Goal: Task Accomplishment & Management: Complete application form

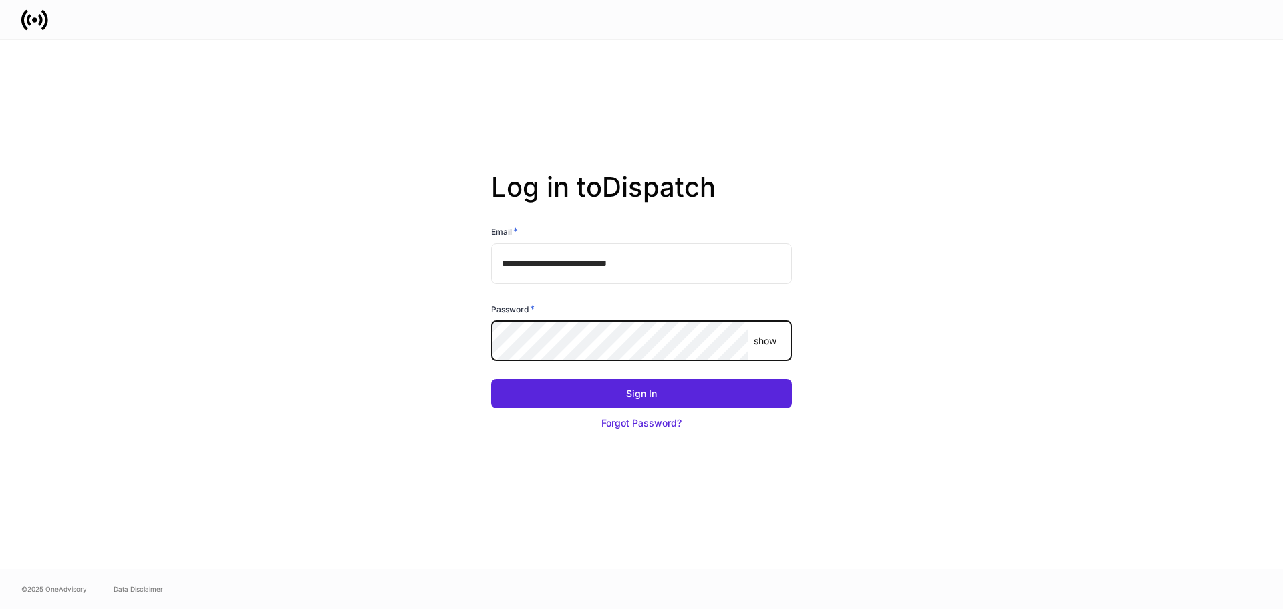
click at [491, 379] on button "Sign In" at bounding box center [641, 393] width 301 height 29
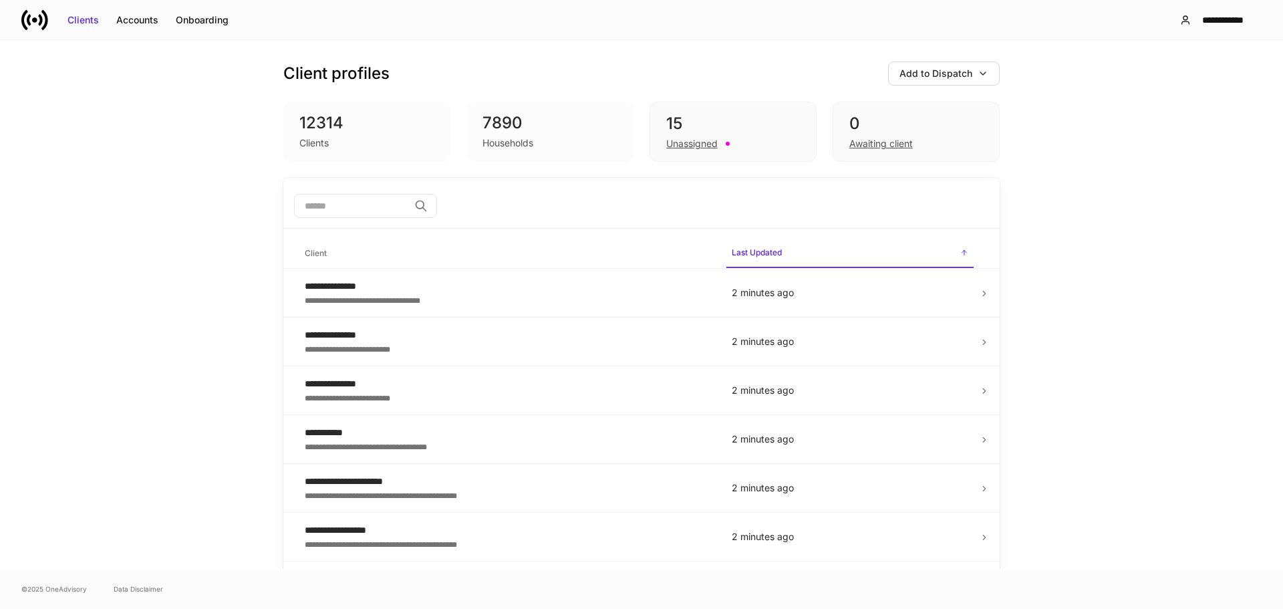
click at [341, 211] on input "search" at bounding box center [351, 206] width 115 height 24
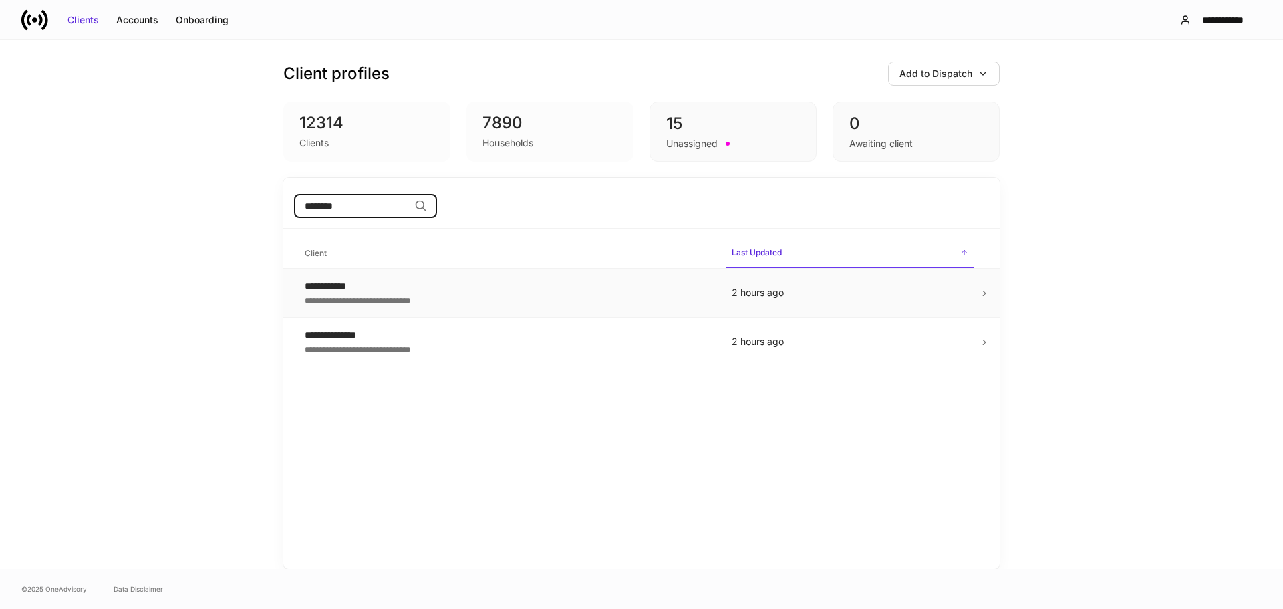
type input "********"
click at [368, 298] on div "**********" at bounding box center [508, 299] width 406 height 13
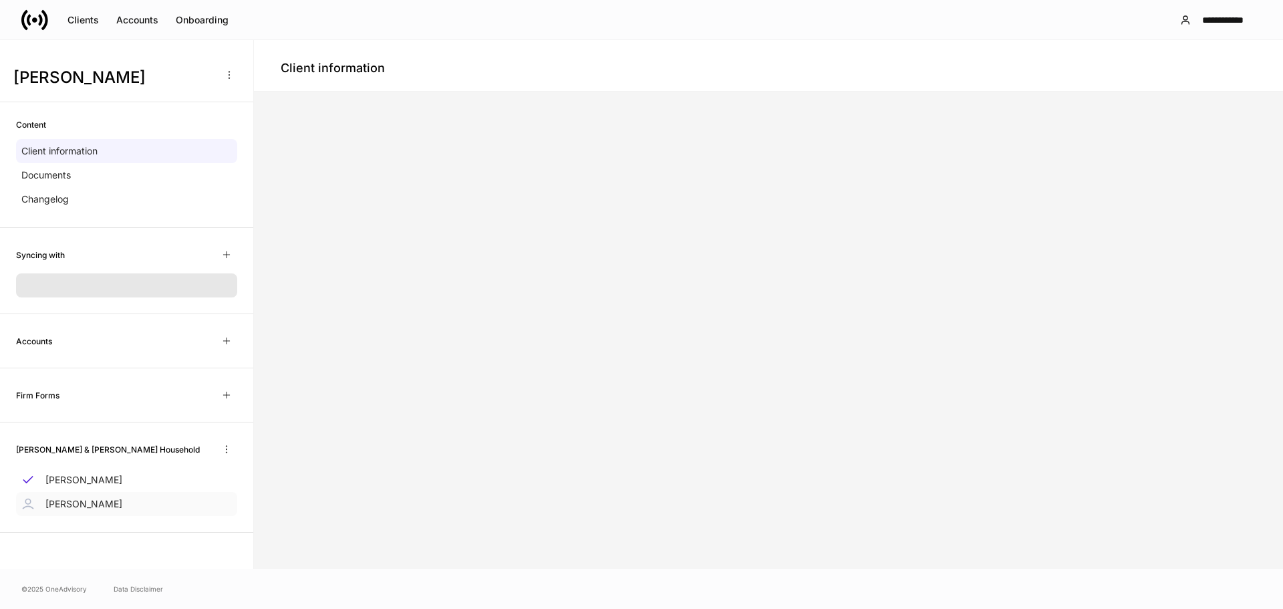
click at [51, 504] on p "[PERSON_NAME]" at bounding box center [83, 503] width 77 height 13
click at [52, 484] on p "[PERSON_NAME]" at bounding box center [83, 479] width 77 height 13
click at [144, 23] on div "Accounts" at bounding box center [137, 19] width 42 height 13
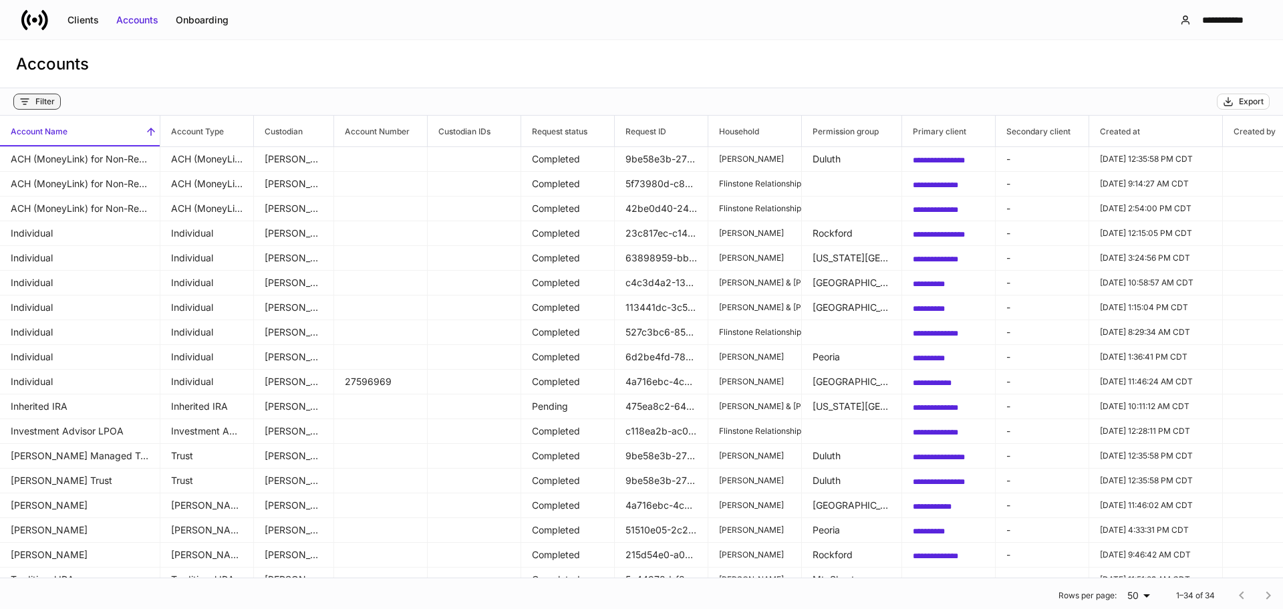
click at [37, 104] on div "Filter" at bounding box center [44, 101] width 19 height 11
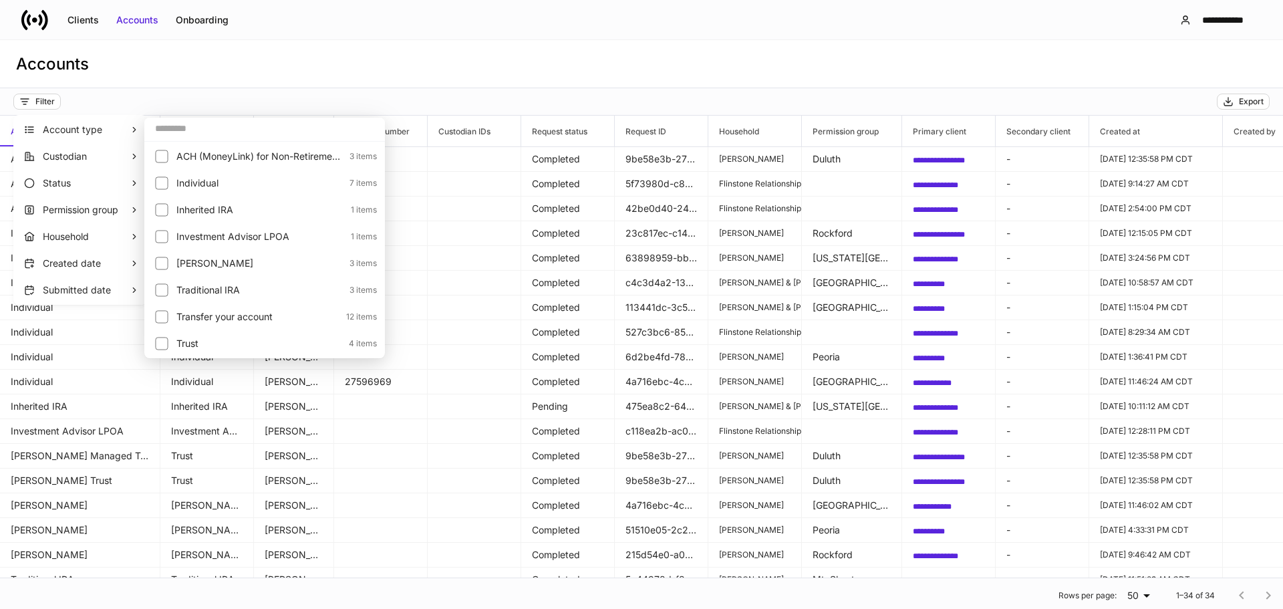
click at [184, 64] on div at bounding box center [641, 304] width 1283 height 609
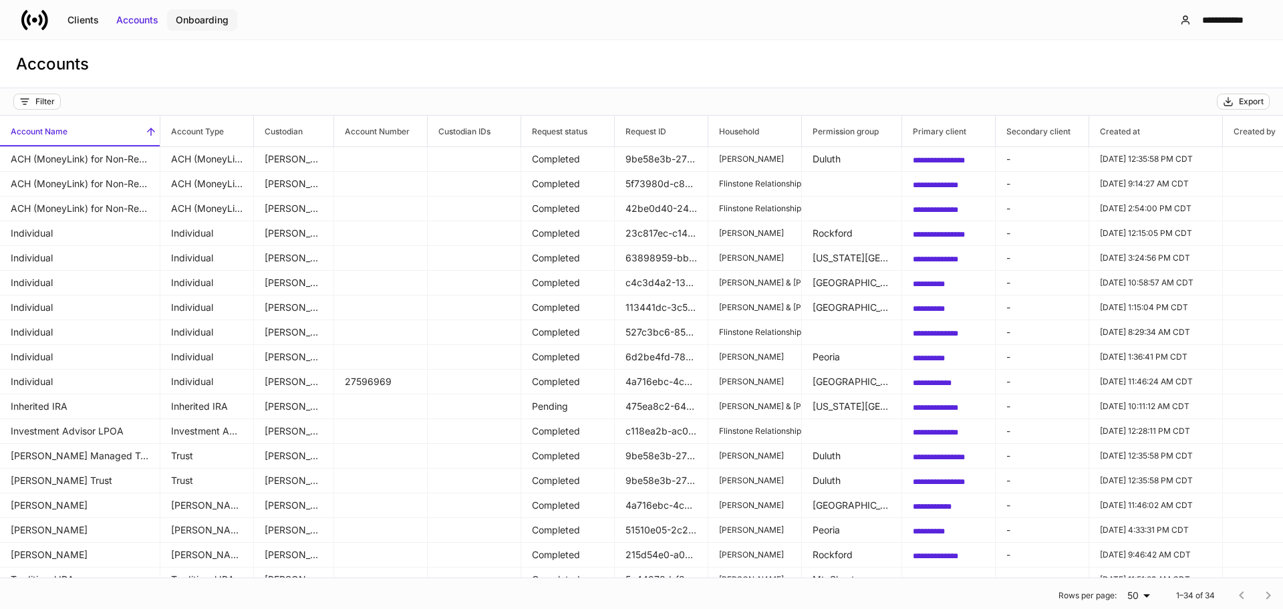
click at [190, 20] on div "Onboarding" at bounding box center [202, 19] width 53 height 13
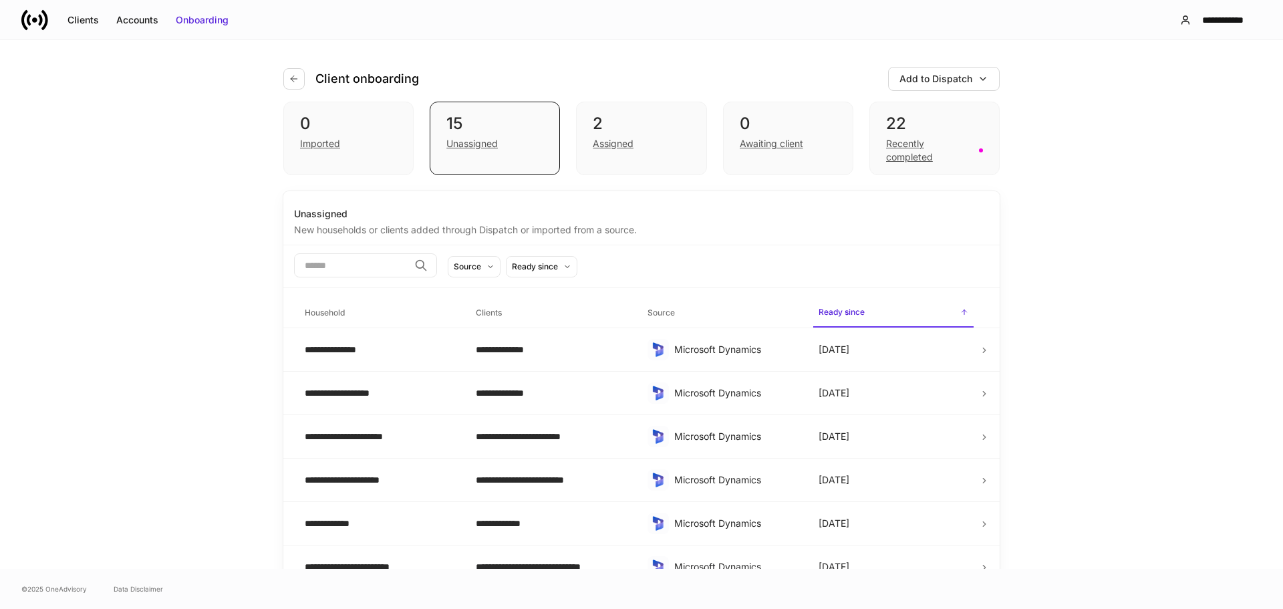
click at [331, 267] on input "search" at bounding box center [351, 265] width 115 height 24
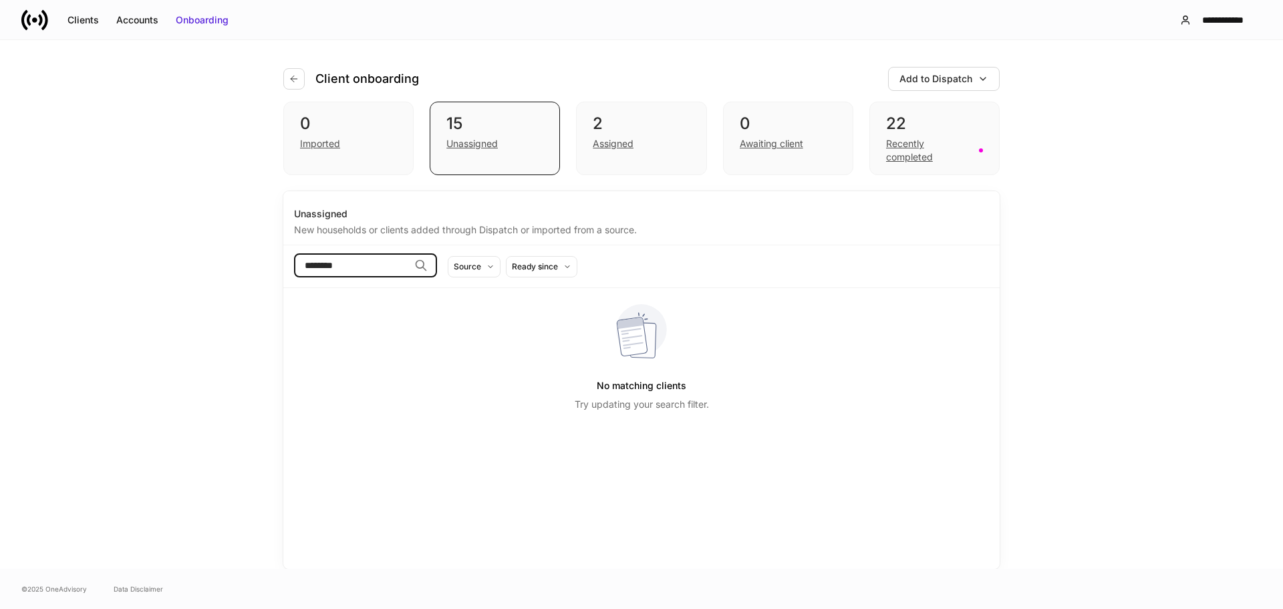
type input "********"
click at [75, 23] on div "Clients" at bounding box center [82, 19] width 31 height 13
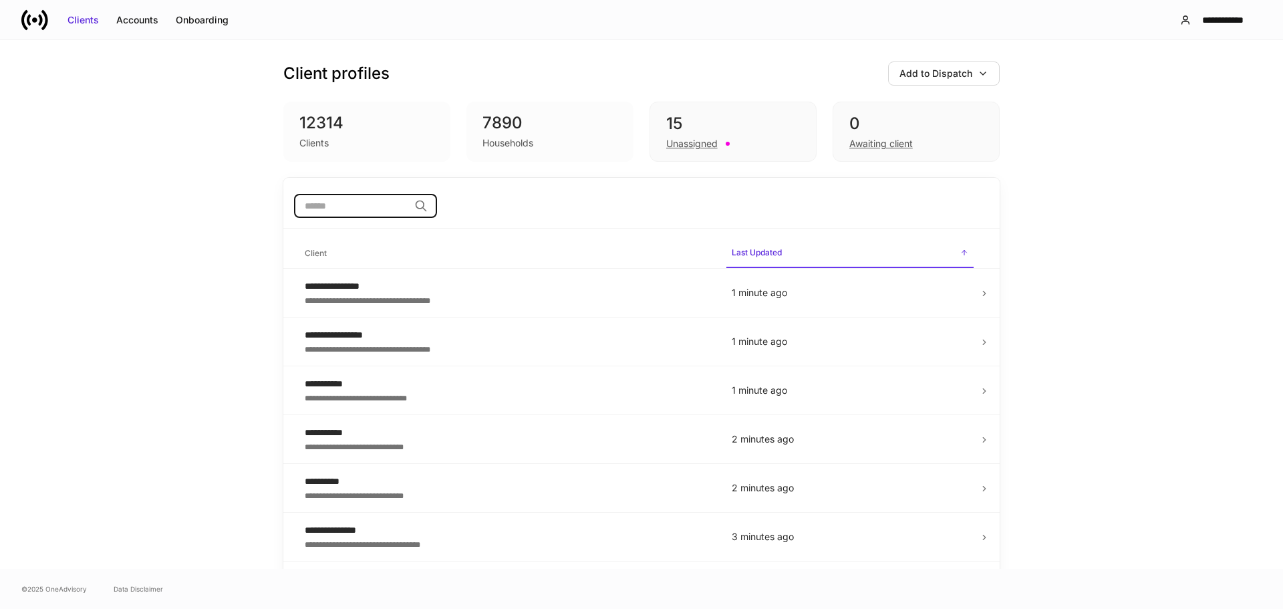
click at [347, 208] on input "search" at bounding box center [351, 206] width 115 height 24
click at [310, 134] on div "Clients" at bounding box center [366, 142] width 135 height 16
click at [341, 207] on input "search" at bounding box center [351, 206] width 115 height 24
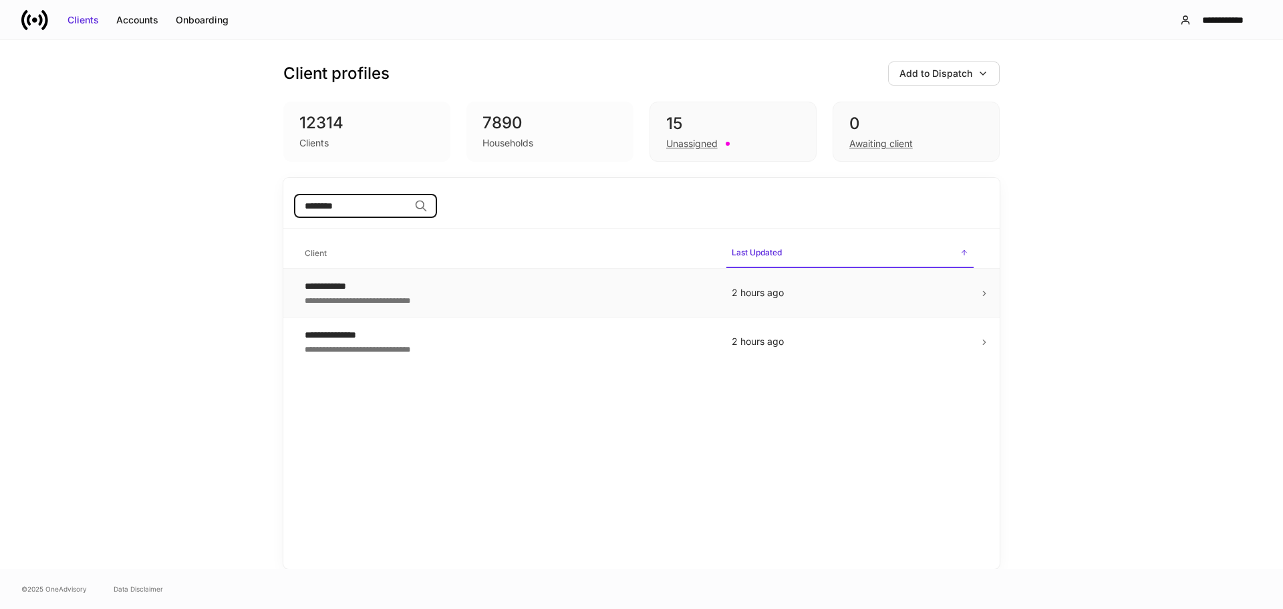
type input "********"
click at [337, 293] on div "**********" at bounding box center [508, 299] width 406 height 13
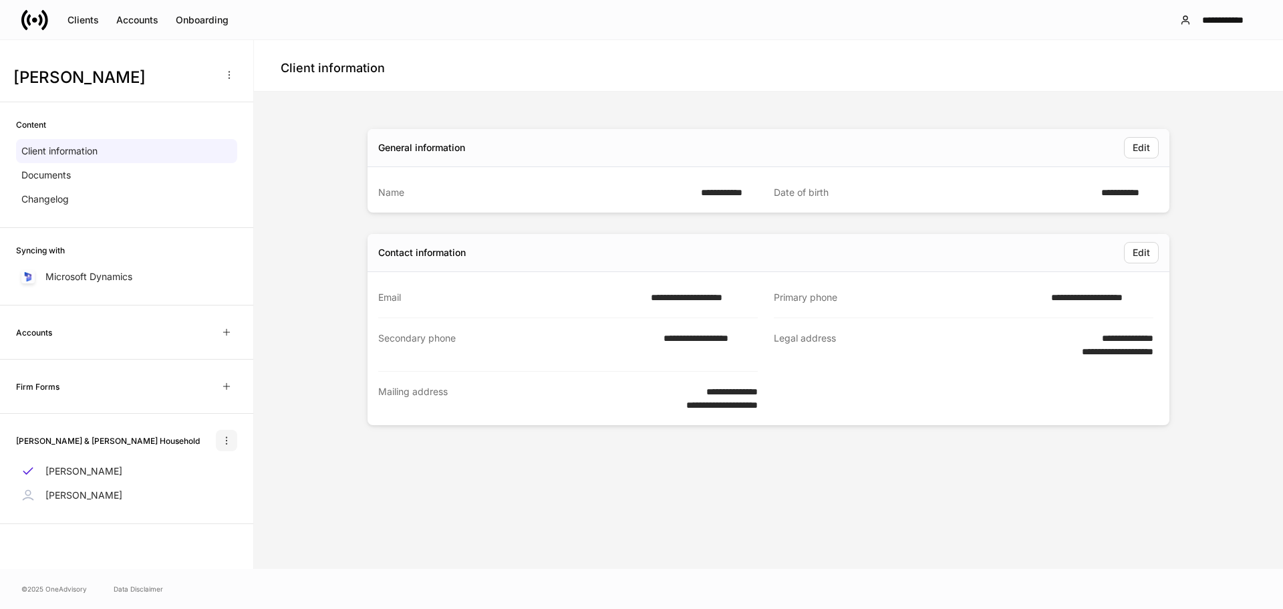
click at [227, 442] on icon "button" at bounding box center [226, 440] width 11 height 11
click at [213, 475] on li "Edit household name" at bounding box center [179, 472] width 112 height 21
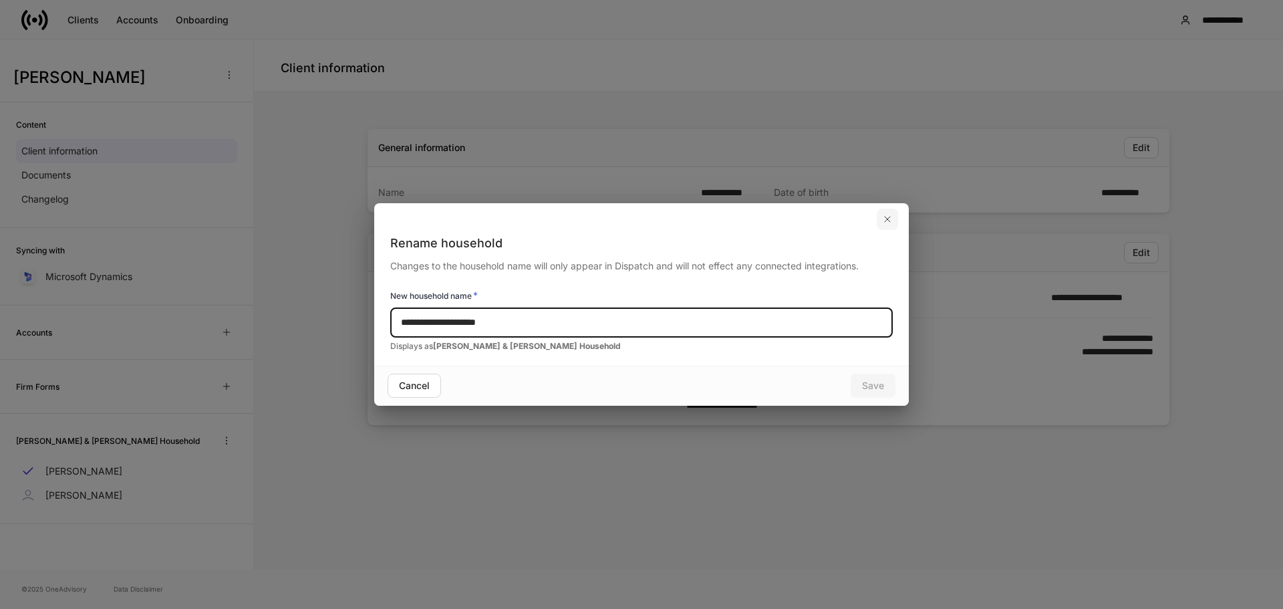
click at [890, 219] on icon "button" at bounding box center [887, 219] width 11 height 11
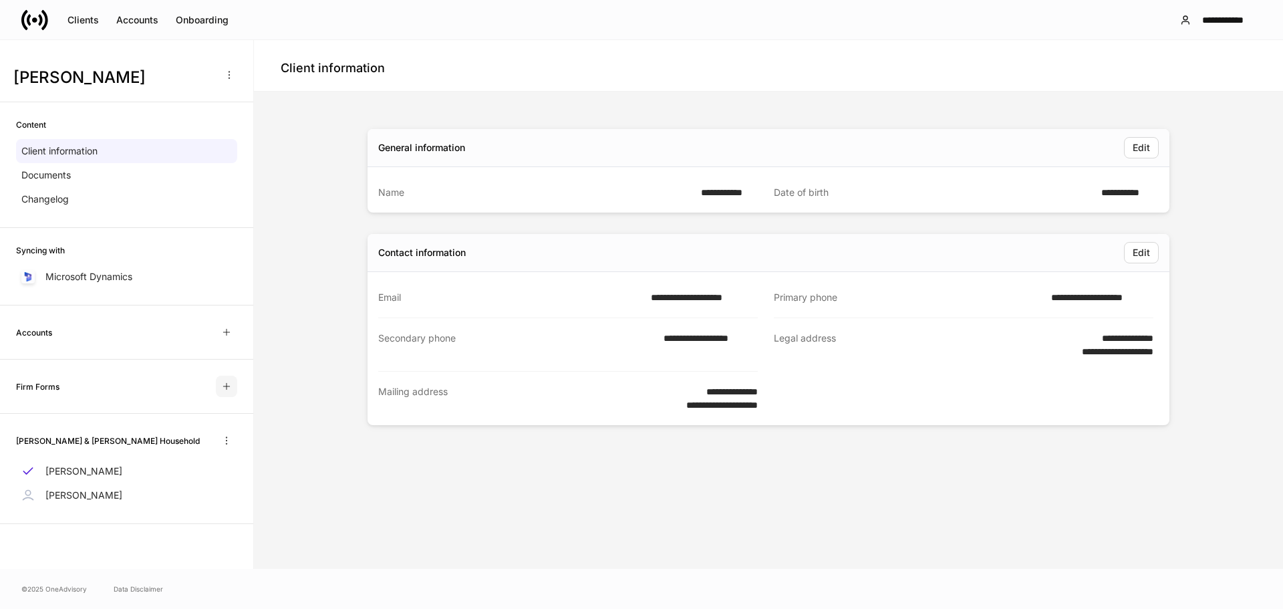
click at [223, 386] on icon "button" at bounding box center [226, 386] width 11 height 11
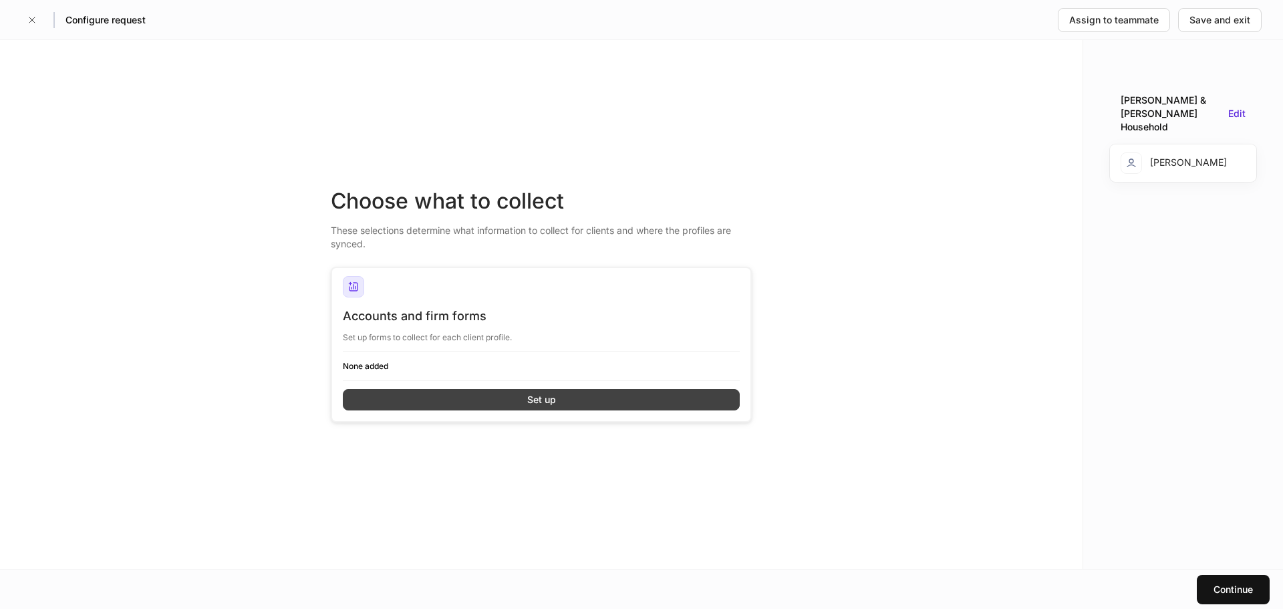
click at [476, 398] on button "Set up" at bounding box center [541, 399] width 397 height 21
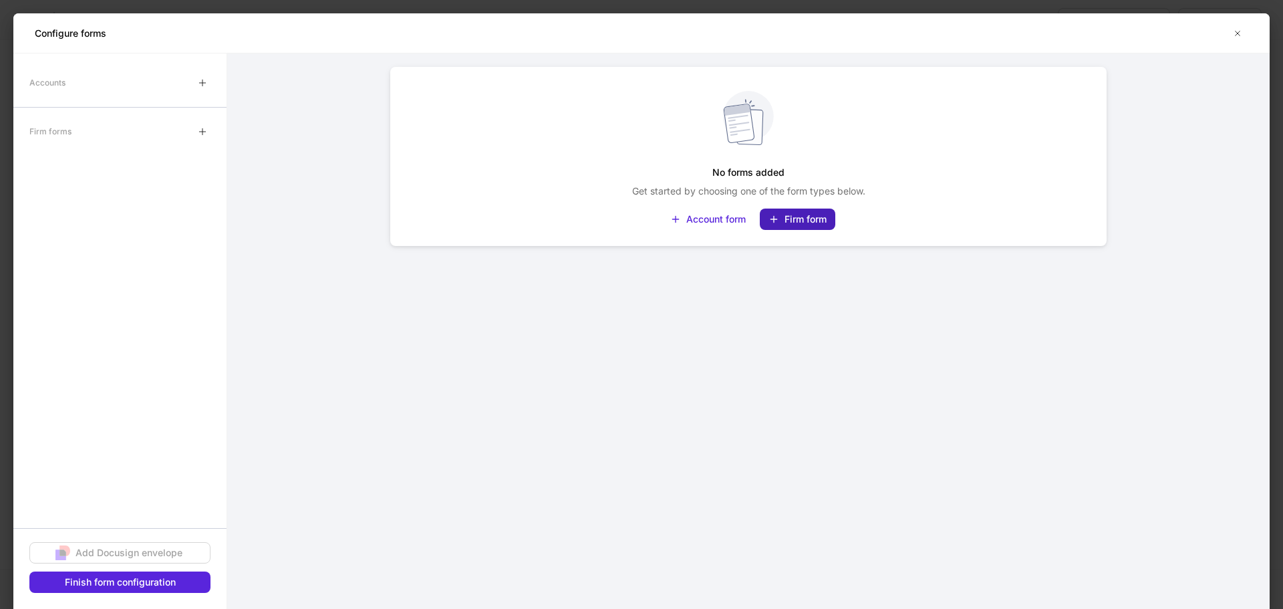
click at [810, 223] on div "Firm form" at bounding box center [805, 218] width 42 height 13
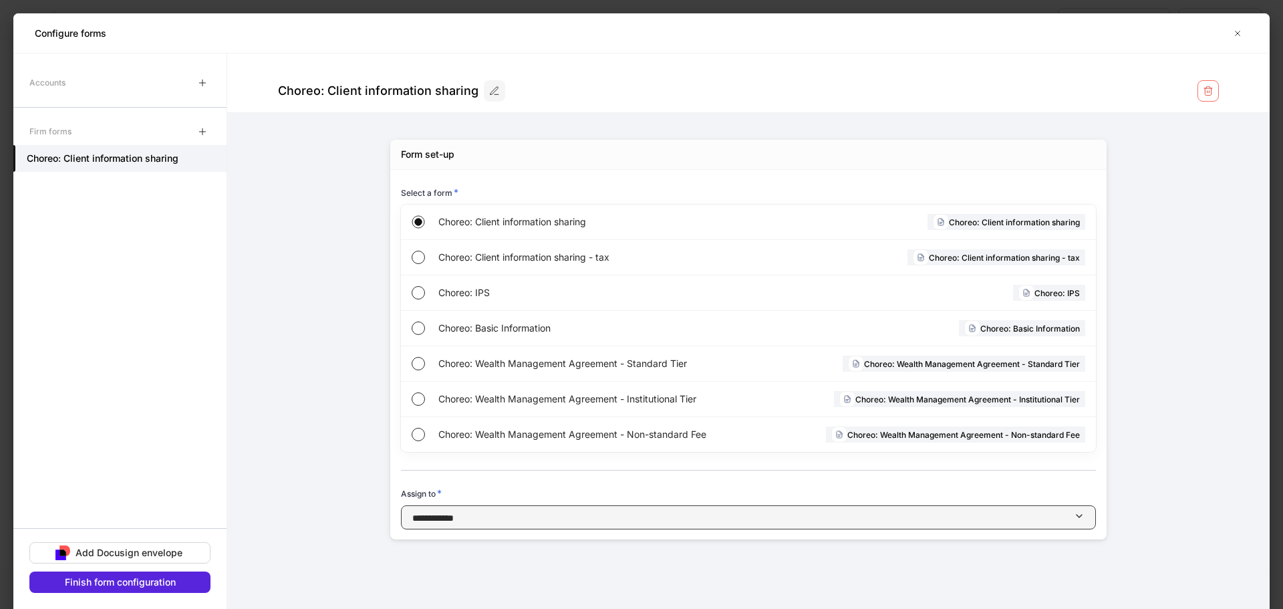
click at [490, 517] on div "button" at bounding box center [764, 518] width 620 height 14
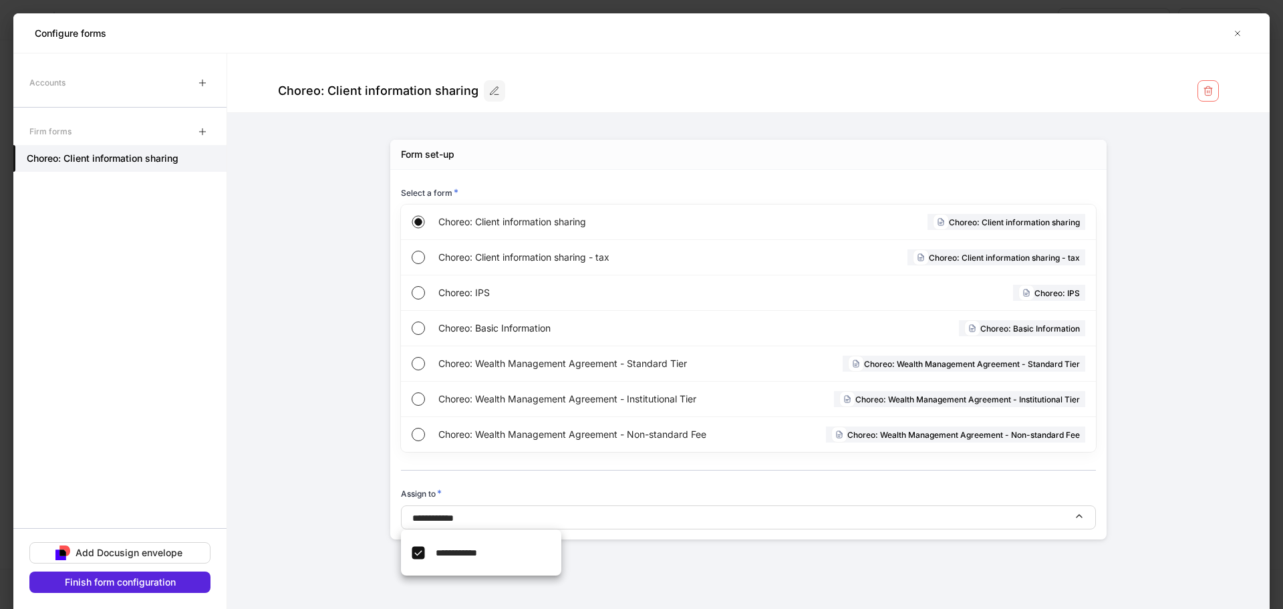
click at [339, 518] on div at bounding box center [641, 304] width 1283 height 609
click at [490, 94] on icon "button" at bounding box center [494, 90] width 8 height 7
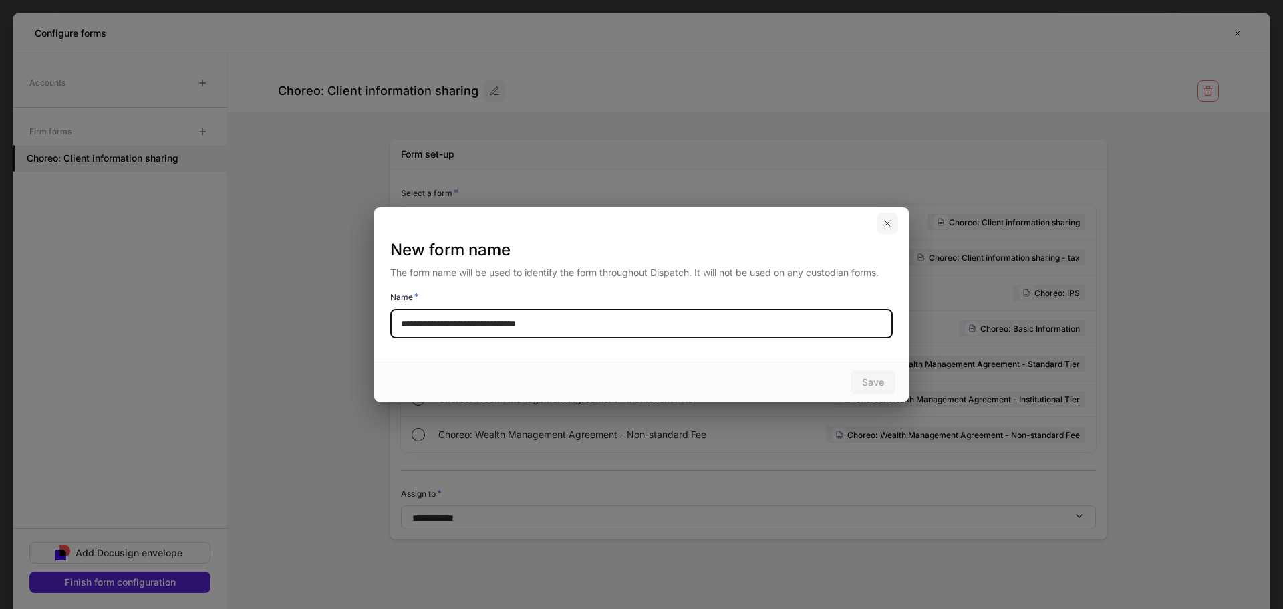
click at [884, 219] on icon "button" at bounding box center [887, 223] width 11 height 11
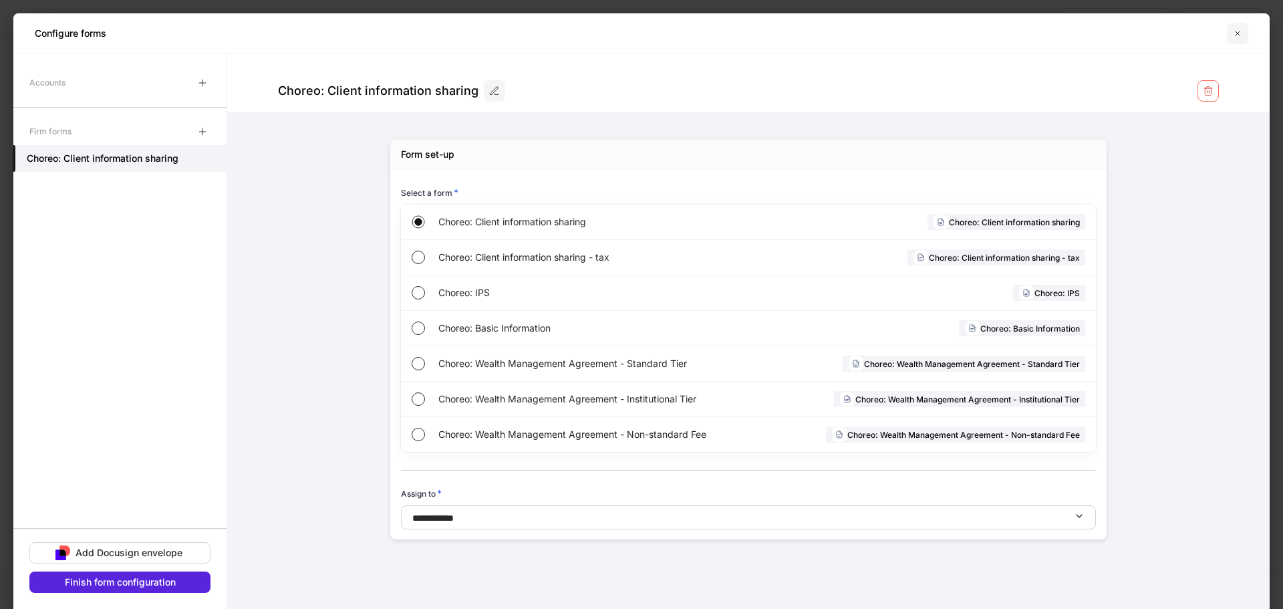
click at [1236, 33] on icon "button" at bounding box center [1237, 33] width 11 height 11
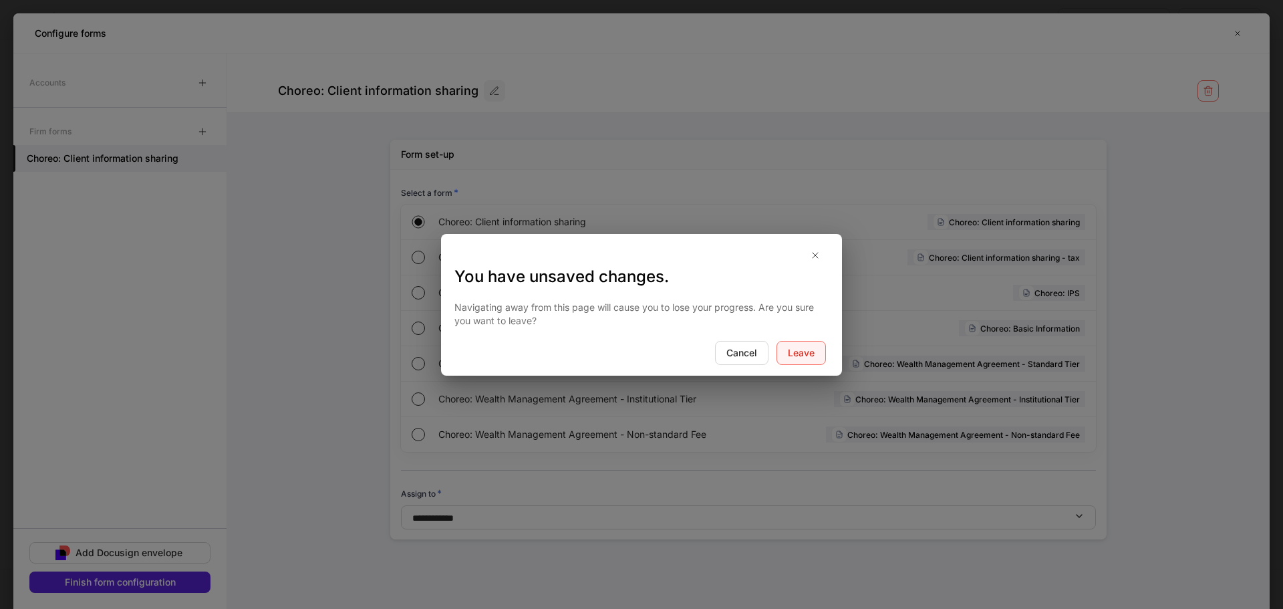
click at [791, 354] on div "Leave" at bounding box center [801, 352] width 27 height 13
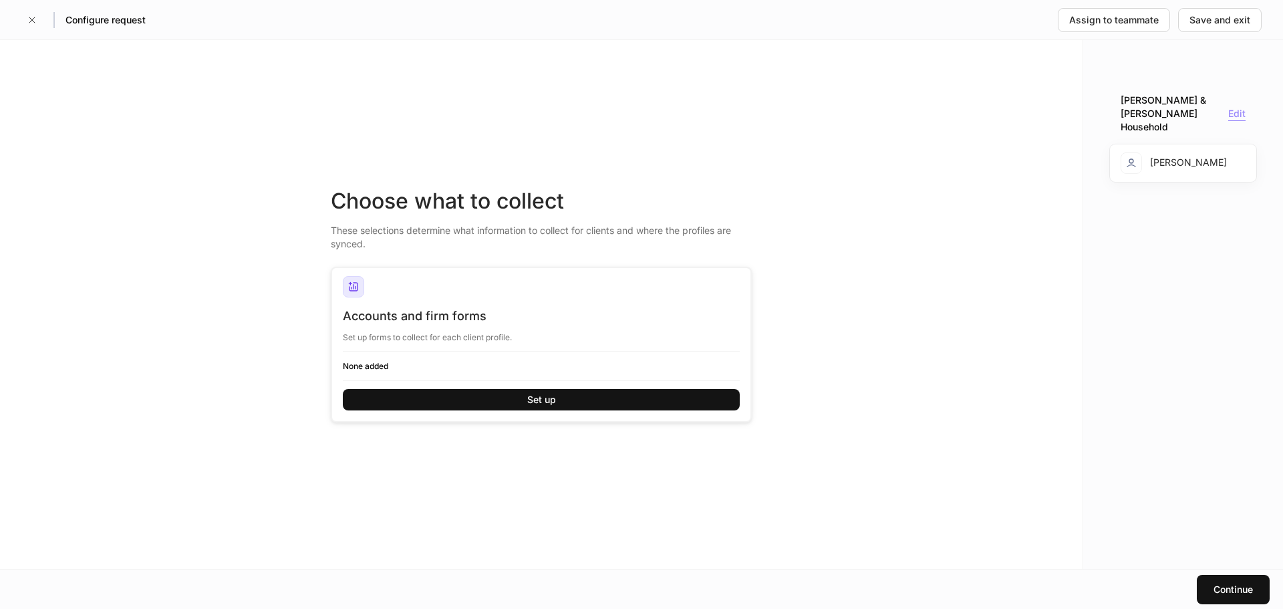
click at [1240, 110] on div "Edit" at bounding box center [1236, 114] width 17 height 14
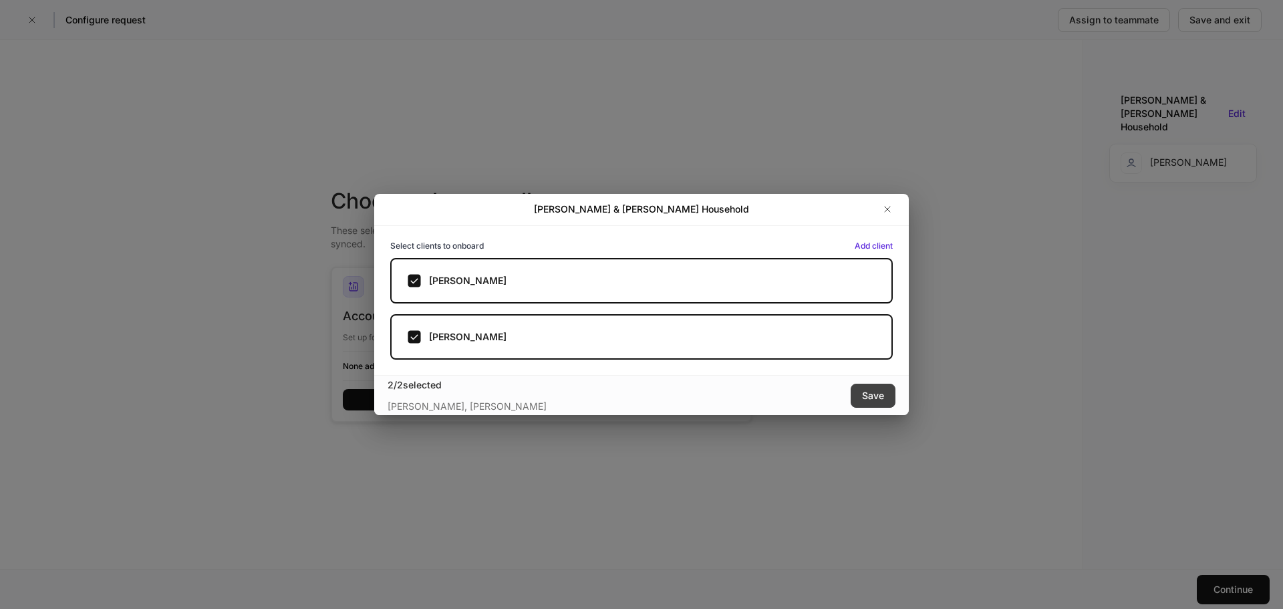
click at [873, 394] on div "Save" at bounding box center [873, 395] width 22 height 13
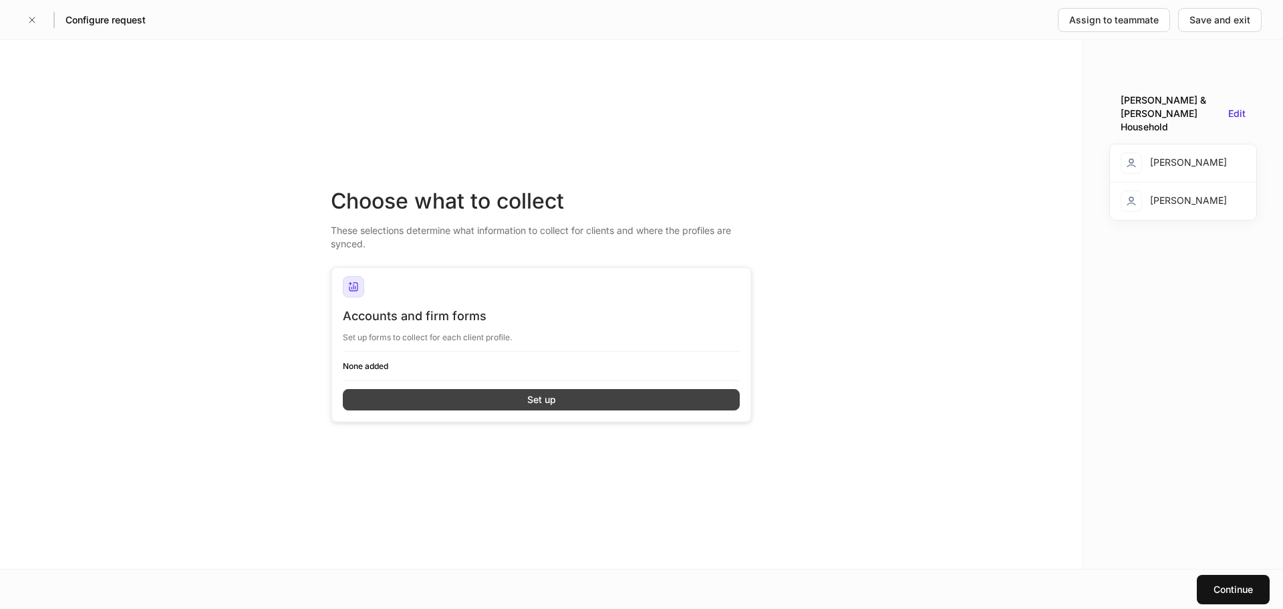
click at [521, 400] on button "Set up" at bounding box center [541, 399] width 397 height 21
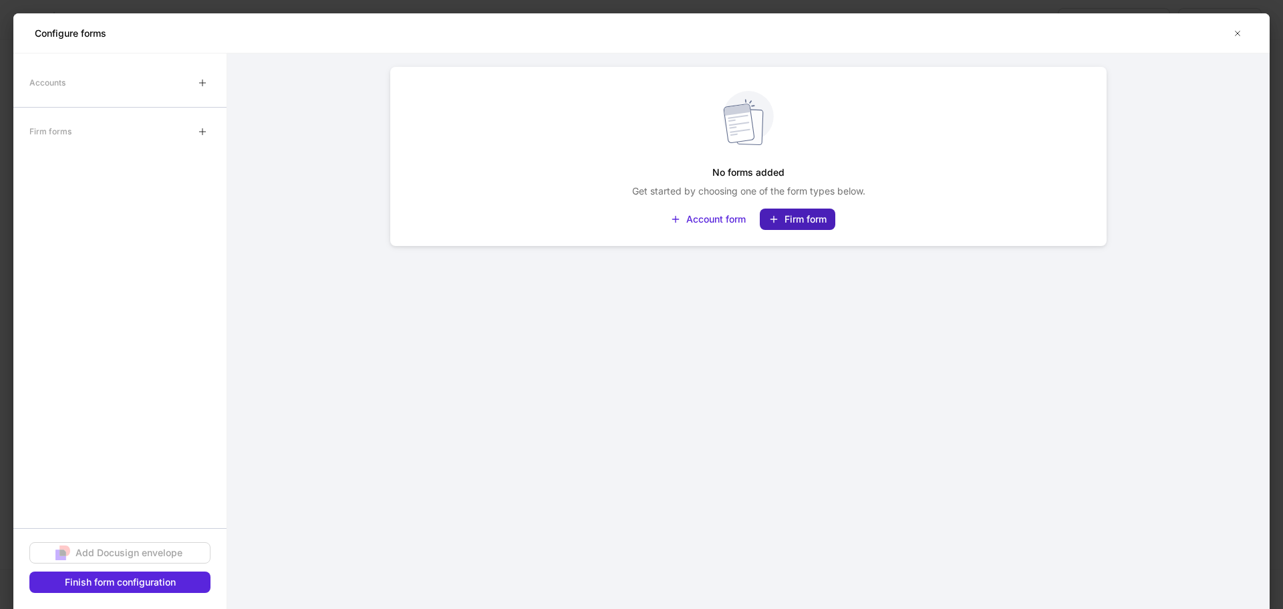
click at [806, 217] on div "Firm form" at bounding box center [805, 218] width 42 height 13
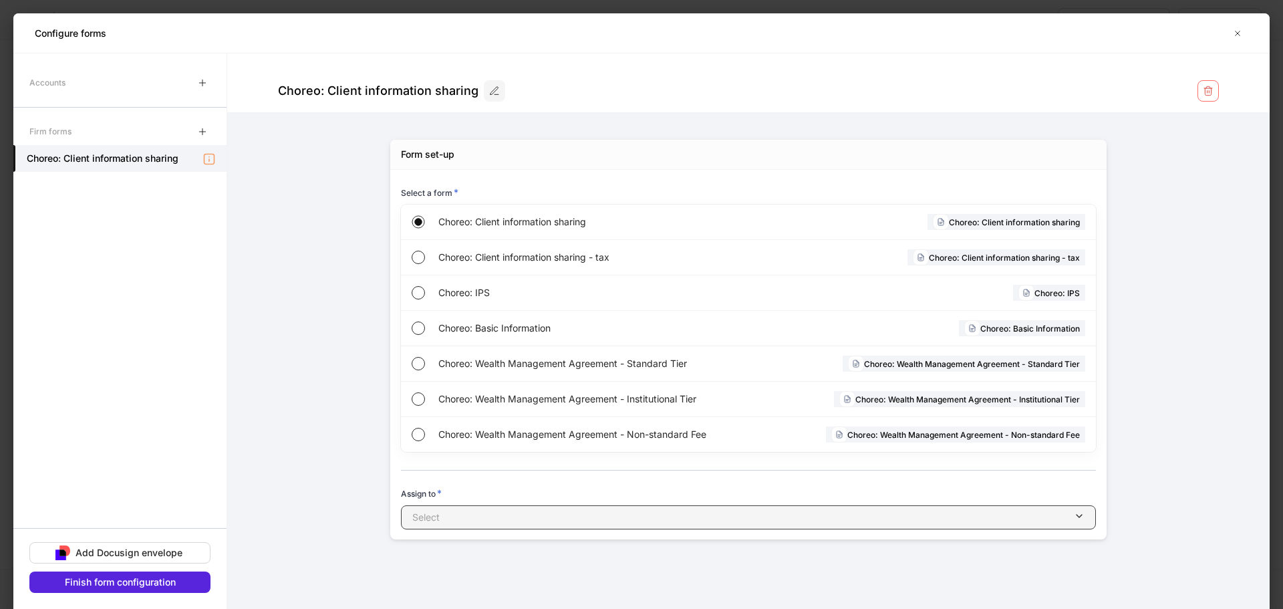
click at [488, 515] on div "button" at bounding box center [757, 517] width 634 height 13
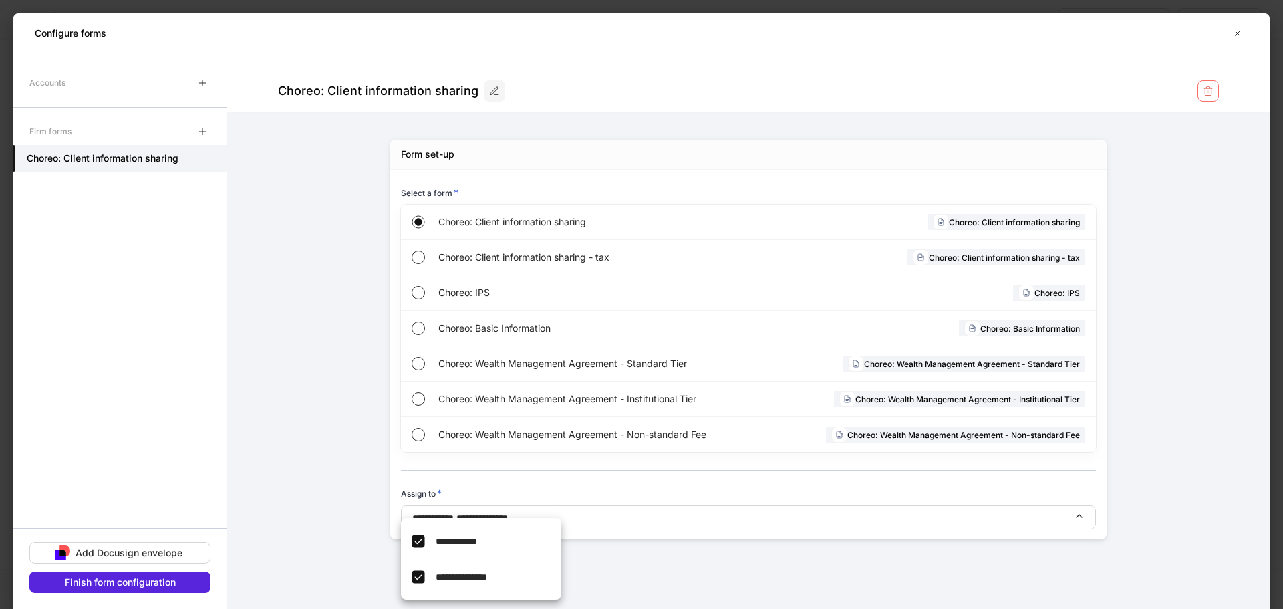
click at [126, 553] on div at bounding box center [641, 304] width 1283 height 609
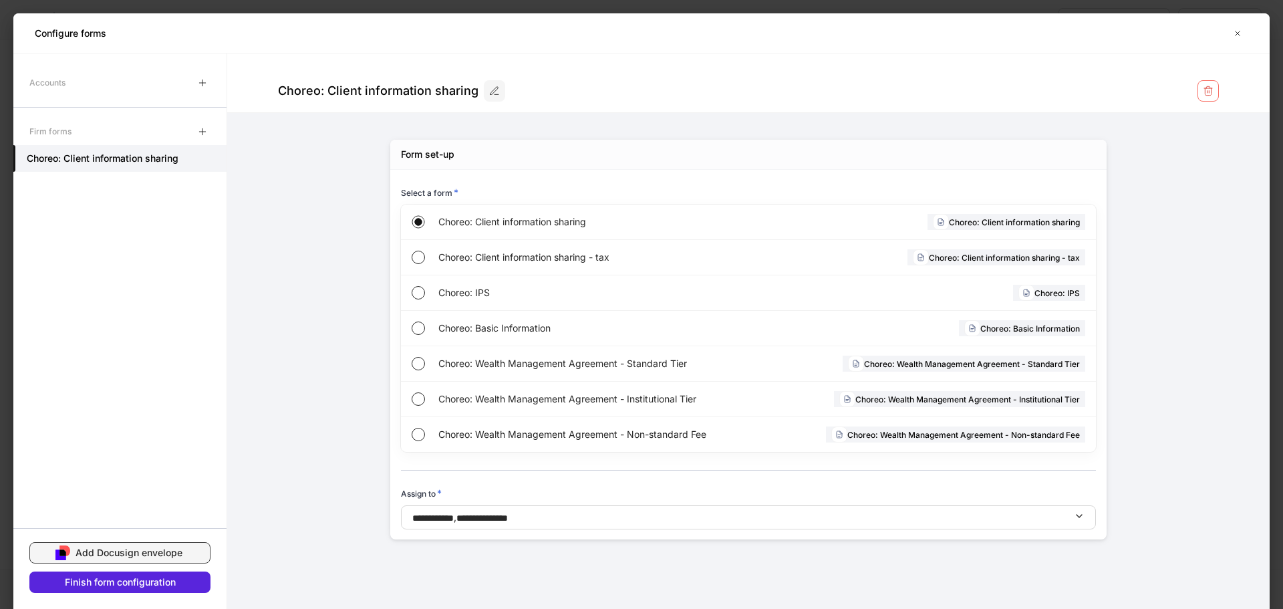
click at [120, 549] on div "Add Docusign envelope" at bounding box center [129, 552] width 107 height 13
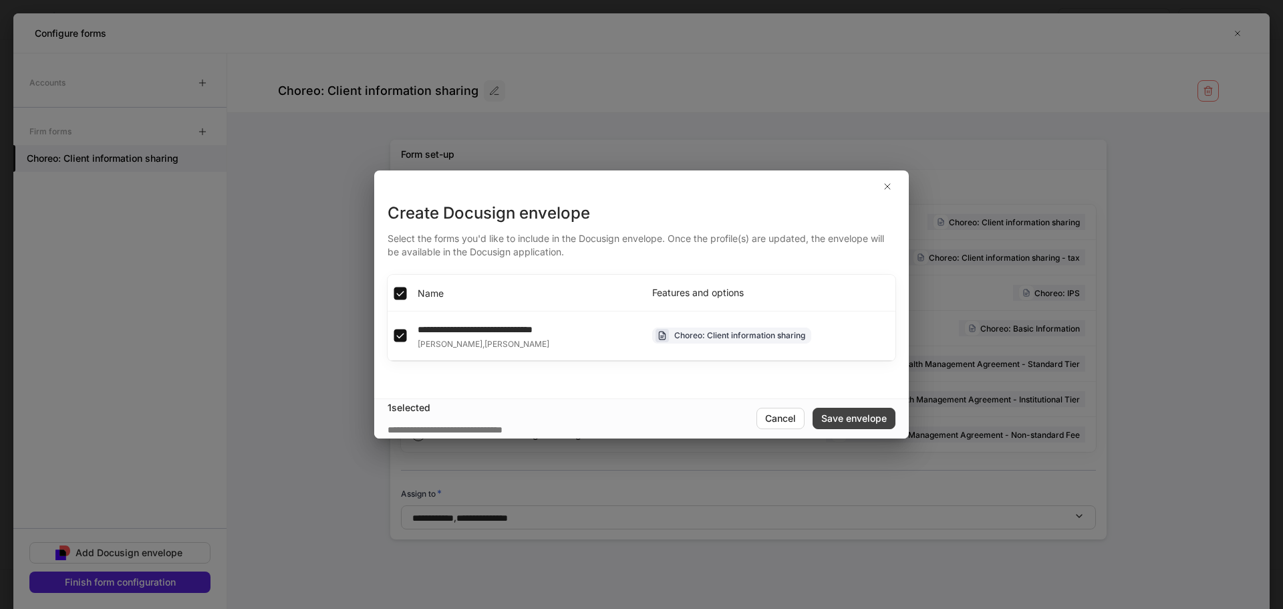
click at [847, 414] on div "Save envelope" at bounding box center [853, 418] width 65 height 13
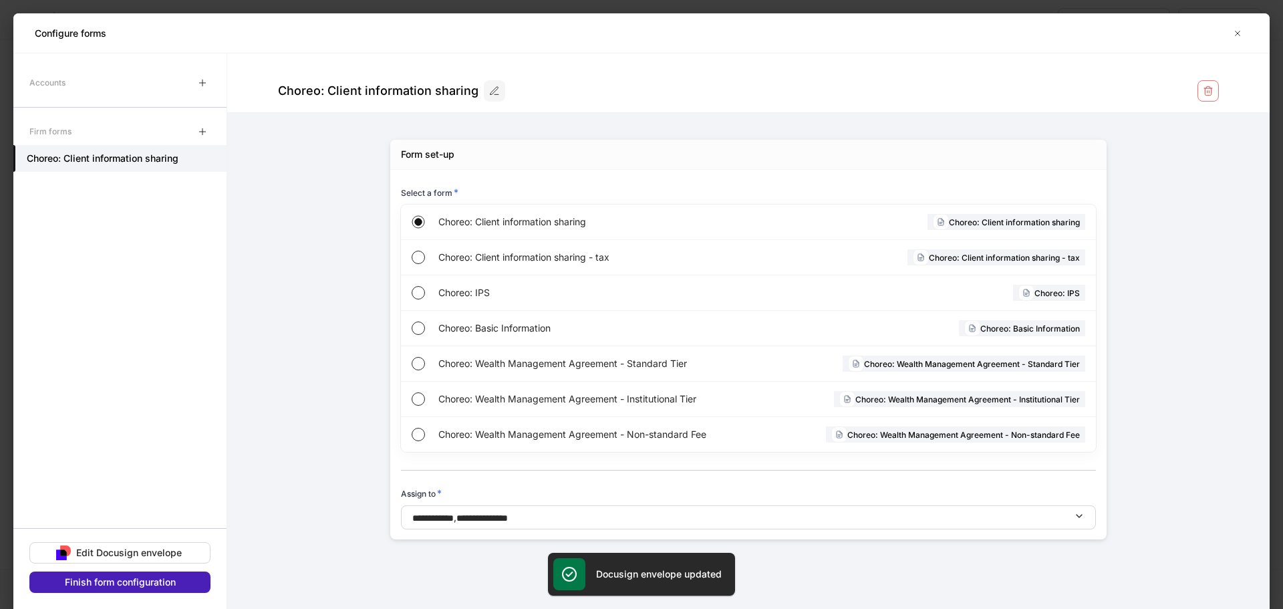
click at [122, 584] on div "Finish form configuration" at bounding box center [120, 581] width 111 height 13
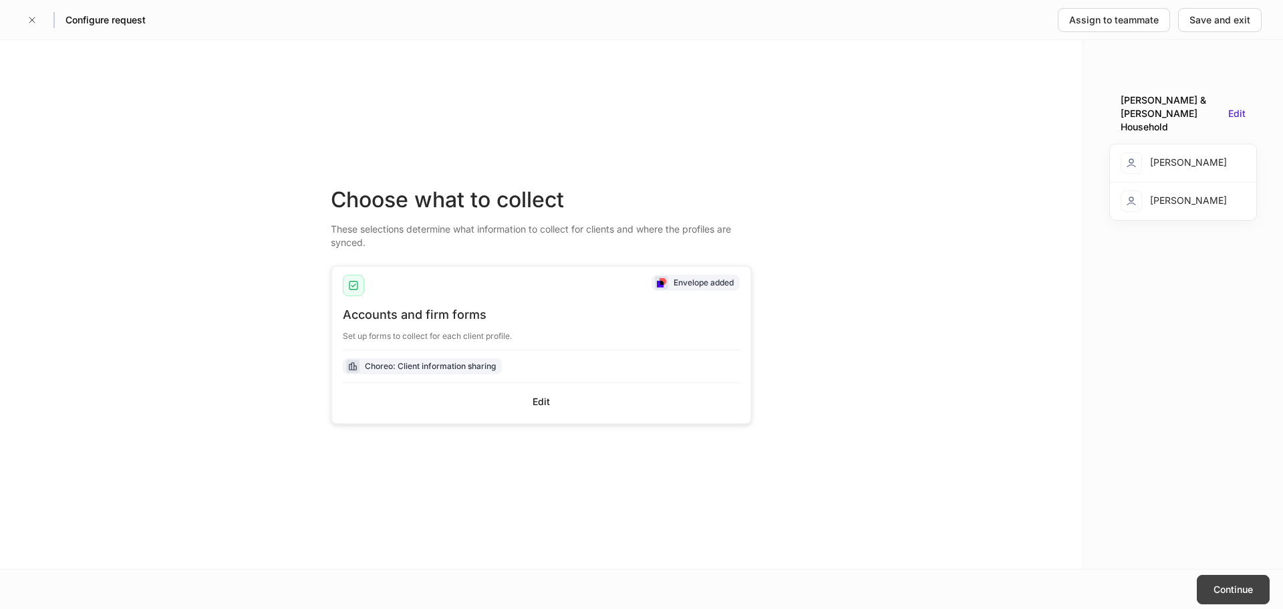
click at [1256, 590] on button "Continue" at bounding box center [1233, 589] width 73 height 29
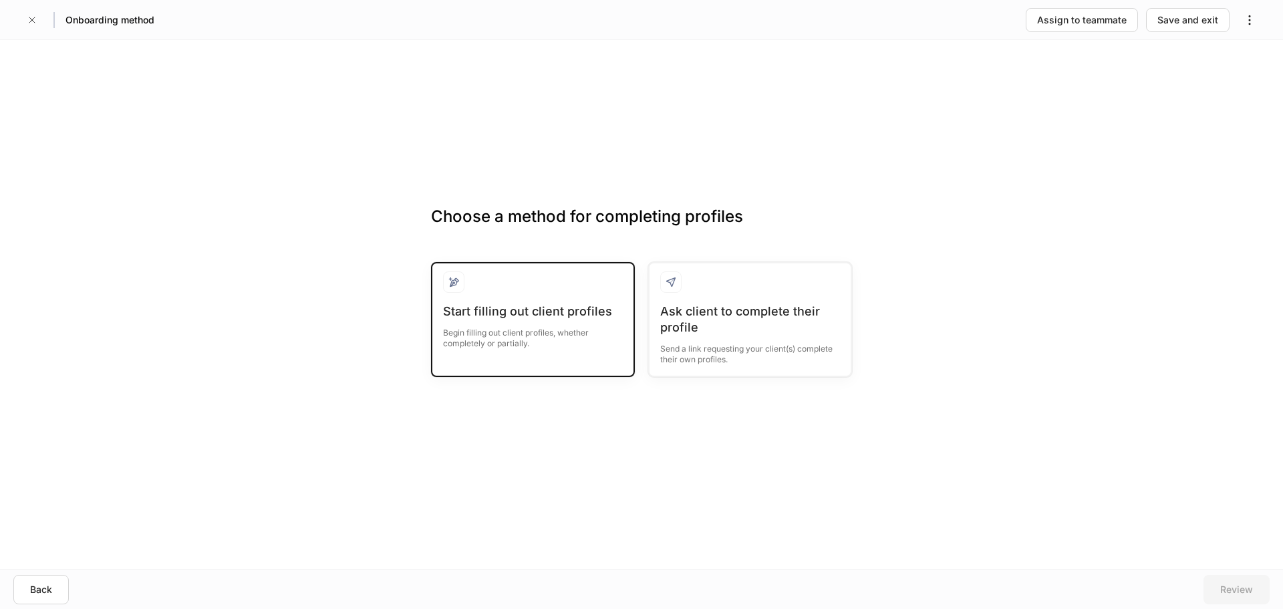
click at [500, 327] on div "Begin filling out client profiles, whether completely or partially." at bounding box center [533, 333] width 180 height 29
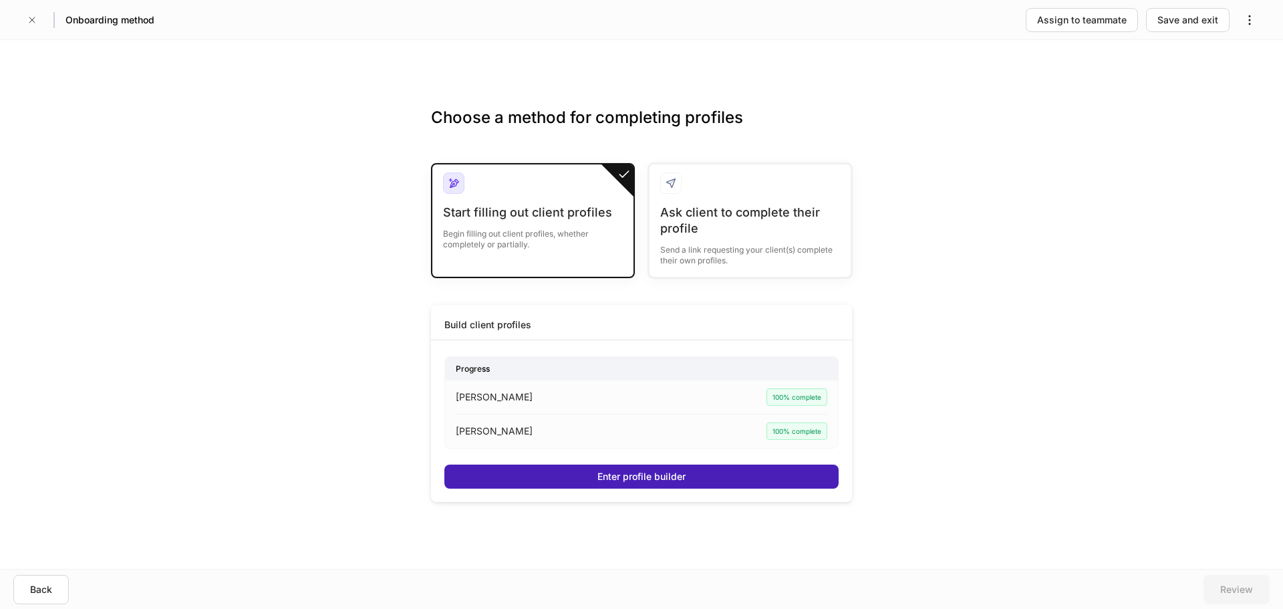
click at [627, 480] on div "Enter profile builder" at bounding box center [641, 476] width 88 height 13
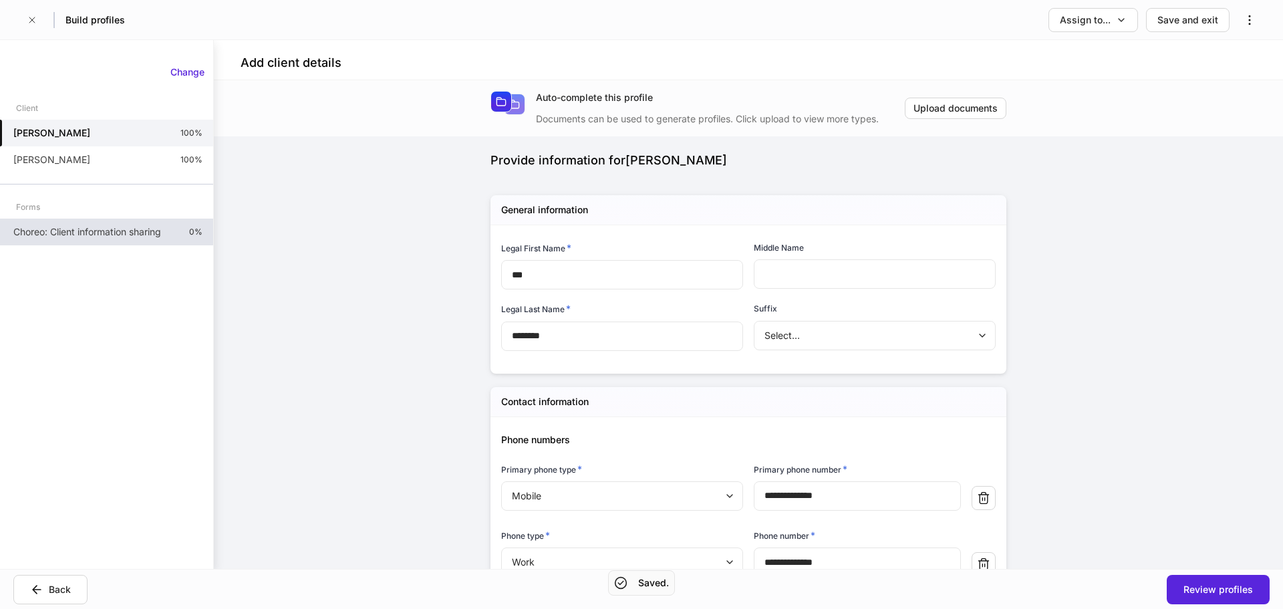
click at [85, 227] on p "Choreo: Client information sharing" at bounding box center [87, 231] width 148 height 13
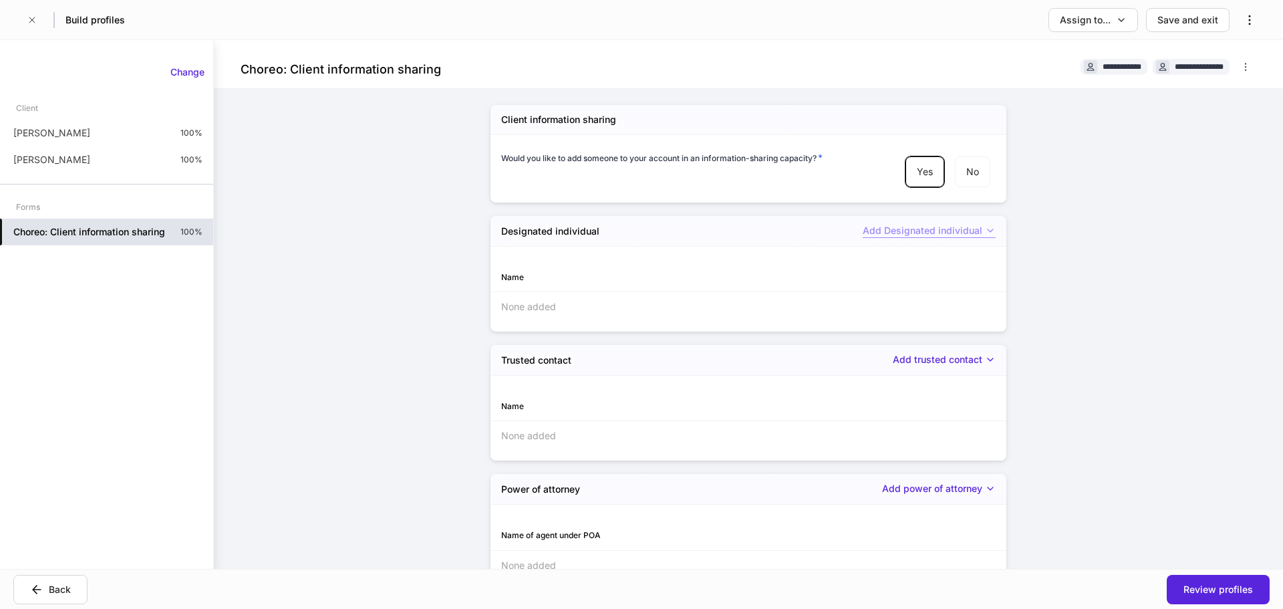
click at [938, 228] on div "Add Designated individual" at bounding box center [929, 231] width 133 height 14
click at [917, 262] on li "Add new Designated individual" at bounding box center [912, 259] width 158 height 21
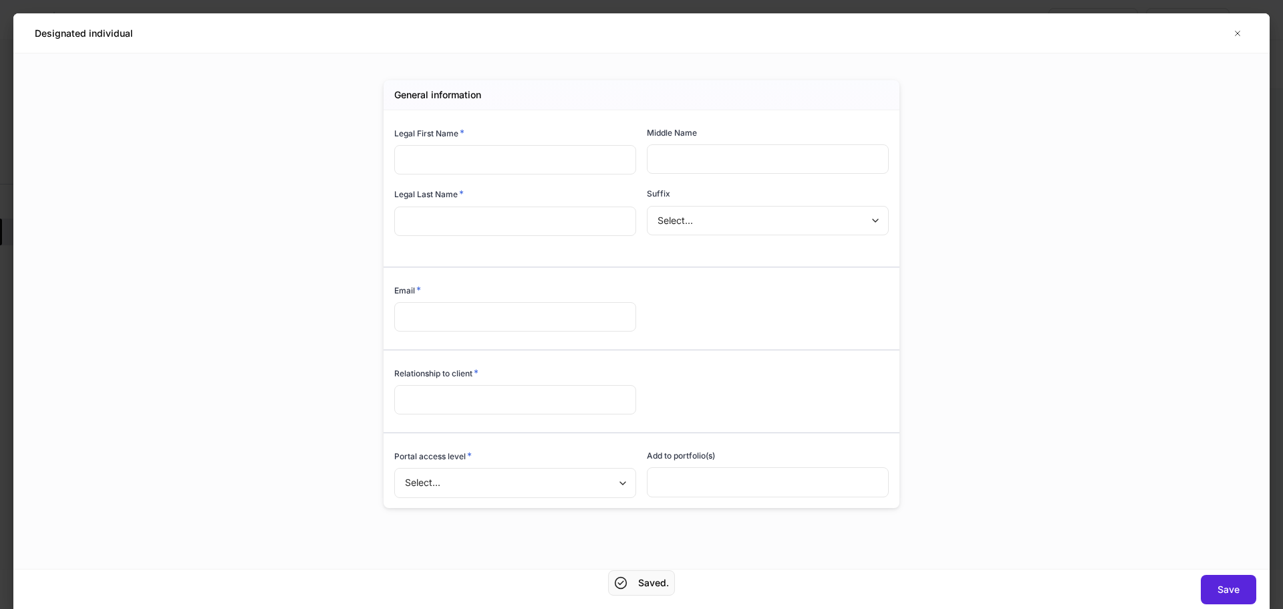
click at [475, 170] on input "text" at bounding box center [515, 159] width 242 height 29
click at [1232, 35] on icon "button" at bounding box center [1237, 33] width 11 height 11
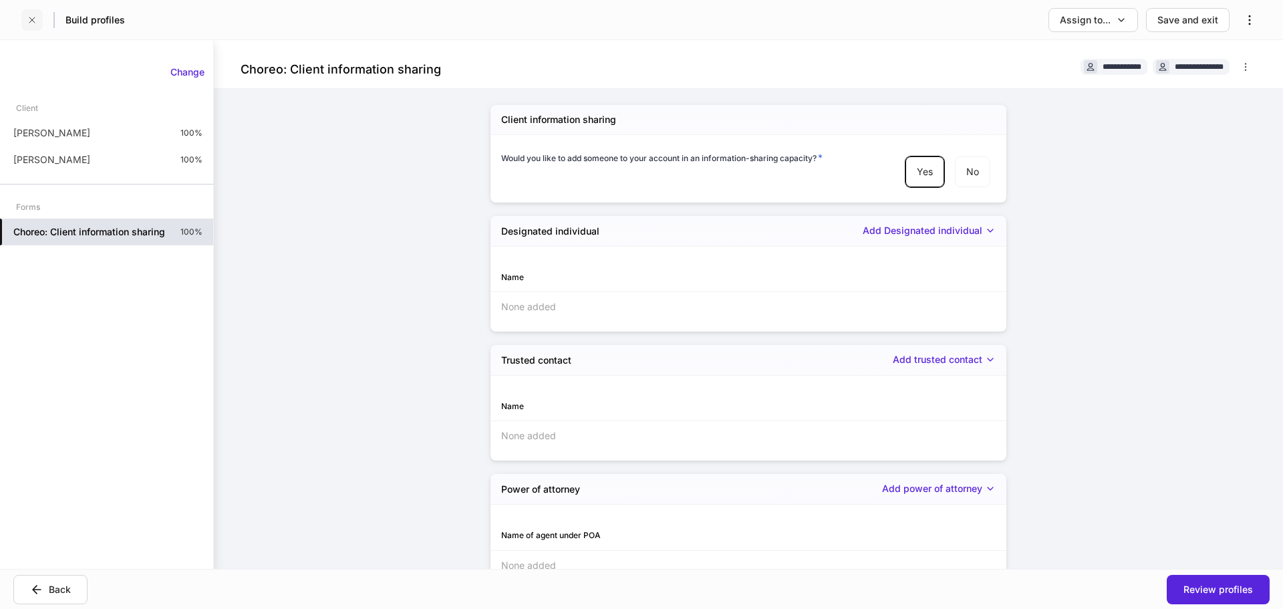
click at [39, 24] on button "button" at bounding box center [31, 19] width 21 height 21
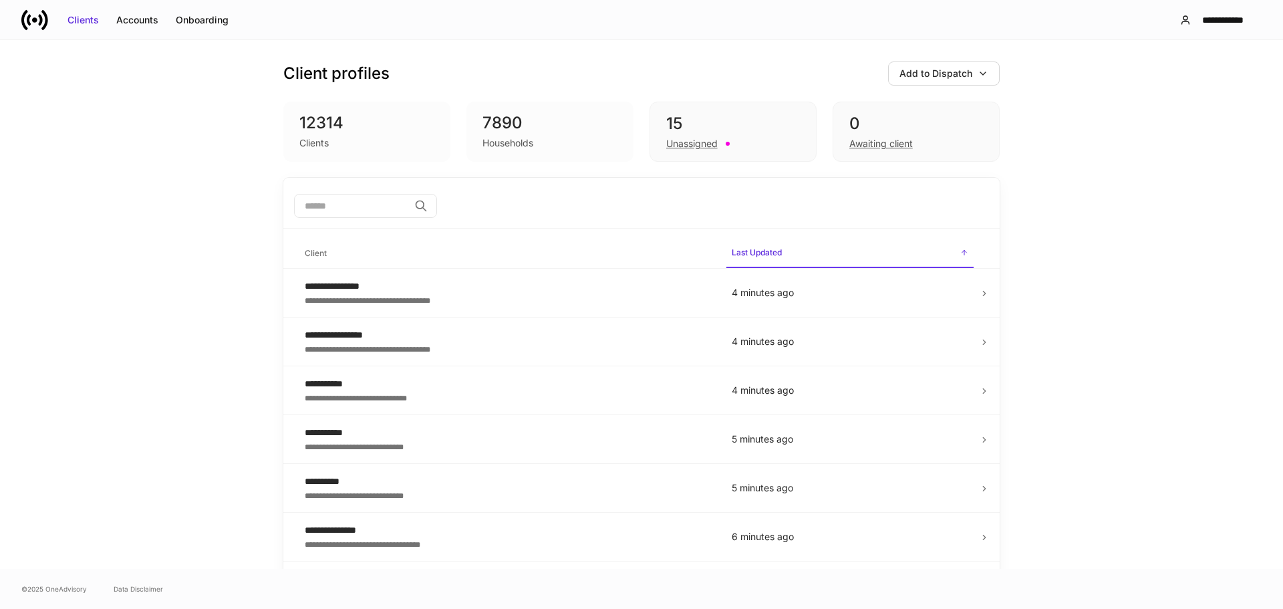
click at [335, 207] on input "search" at bounding box center [351, 206] width 115 height 24
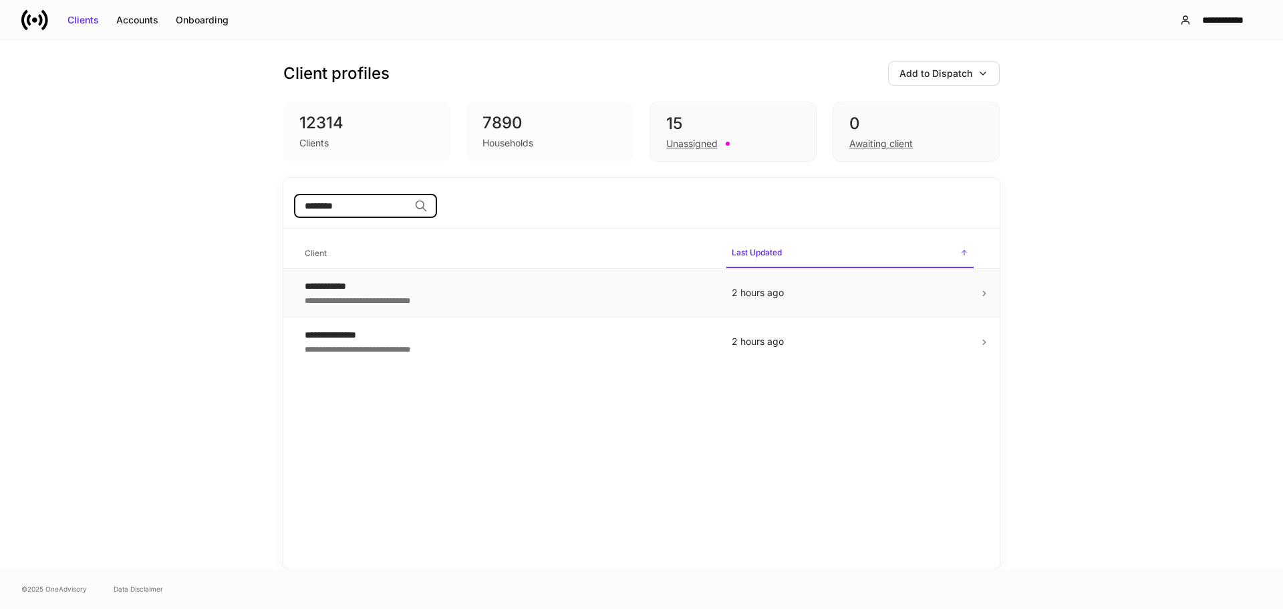
type input "********"
click at [336, 289] on div "**********" at bounding box center [508, 285] width 406 height 13
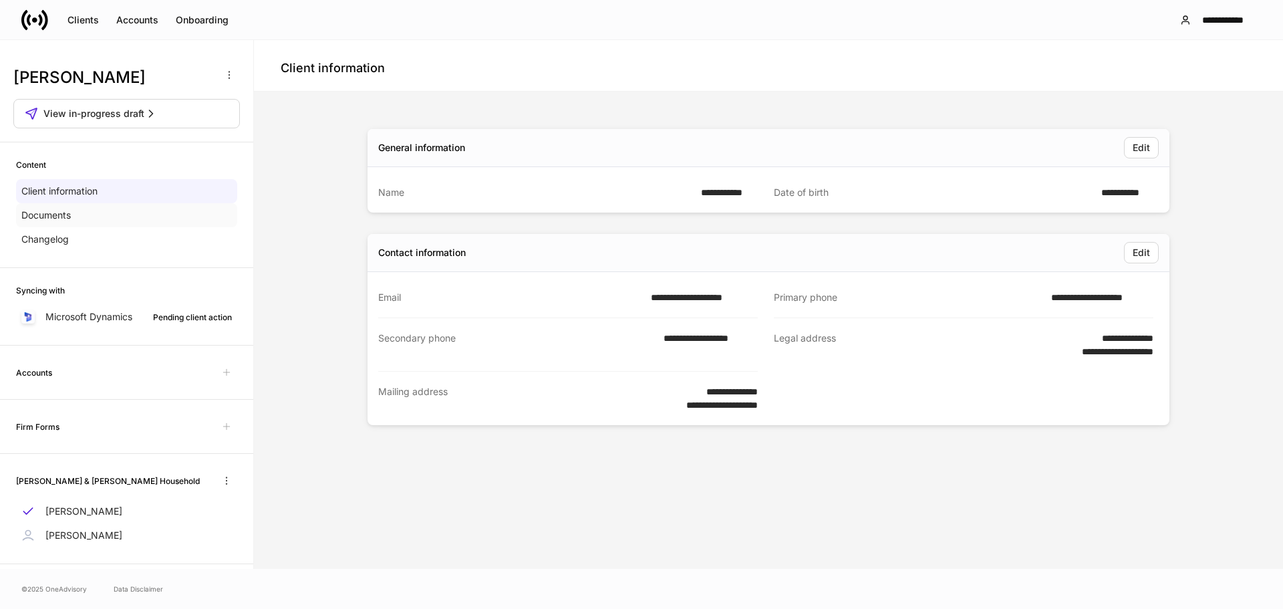
click at [46, 217] on p "Documents" at bounding box center [45, 214] width 49 height 13
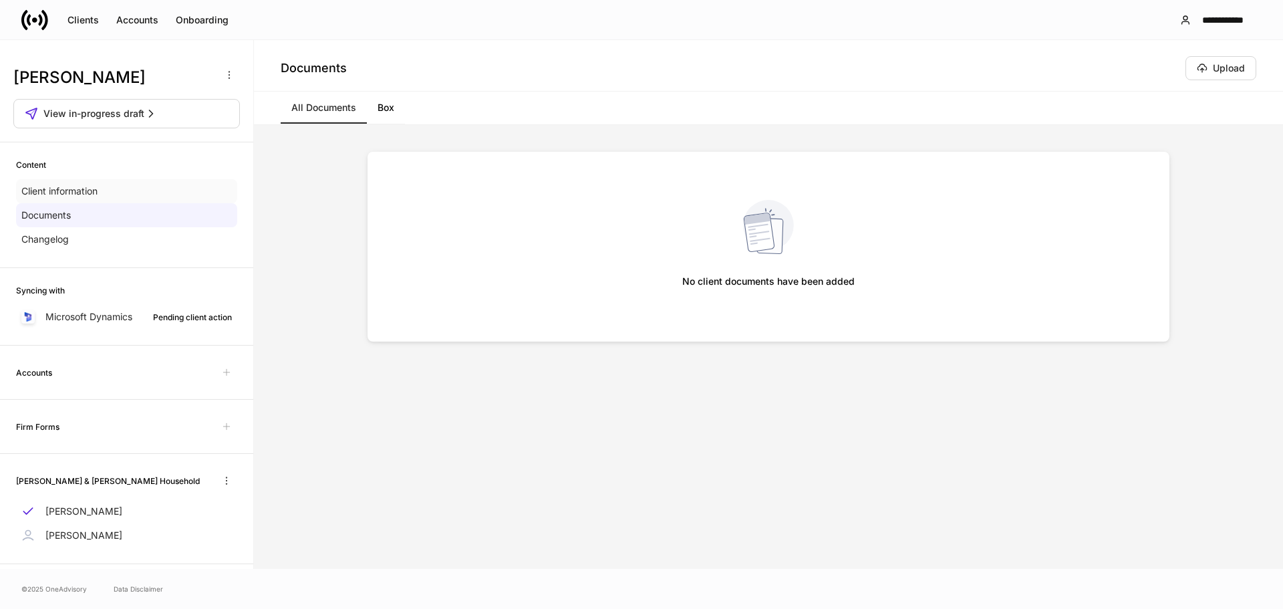
click at [102, 190] on div "Client information" at bounding box center [126, 191] width 221 height 24
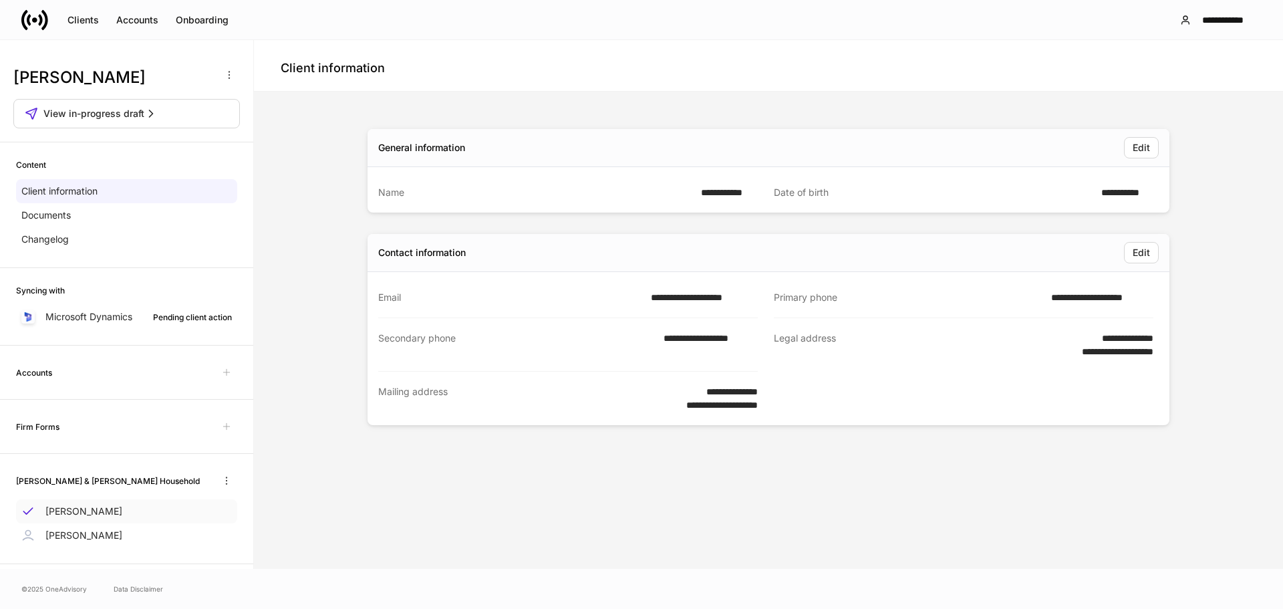
click at [100, 512] on p "[PERSON_NAME]" at bounding box center [83, 511] width 77 height 13
click at [221, 486] on icon "button" at bounding box center [226, 480] width 11 height 11
click at [291, 497] on div at bounding box center [641, 304] width 1283 height 609
click at [224, 74] on icon "button" at bounding box center [229, 74] width 11 height 11
click at [328, 233] on div at bounding box center [641, 304] width 1283 height 609
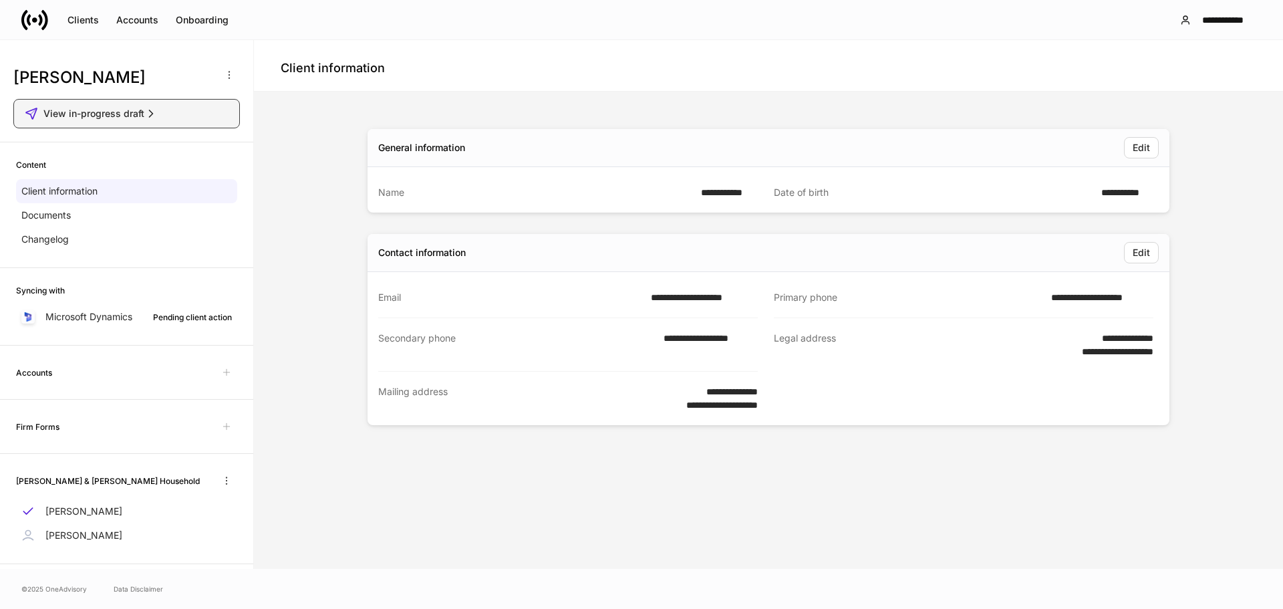
click at [86, 108] on span "View in-progress draft" at bounding box center [93, 113] width 101 height 13
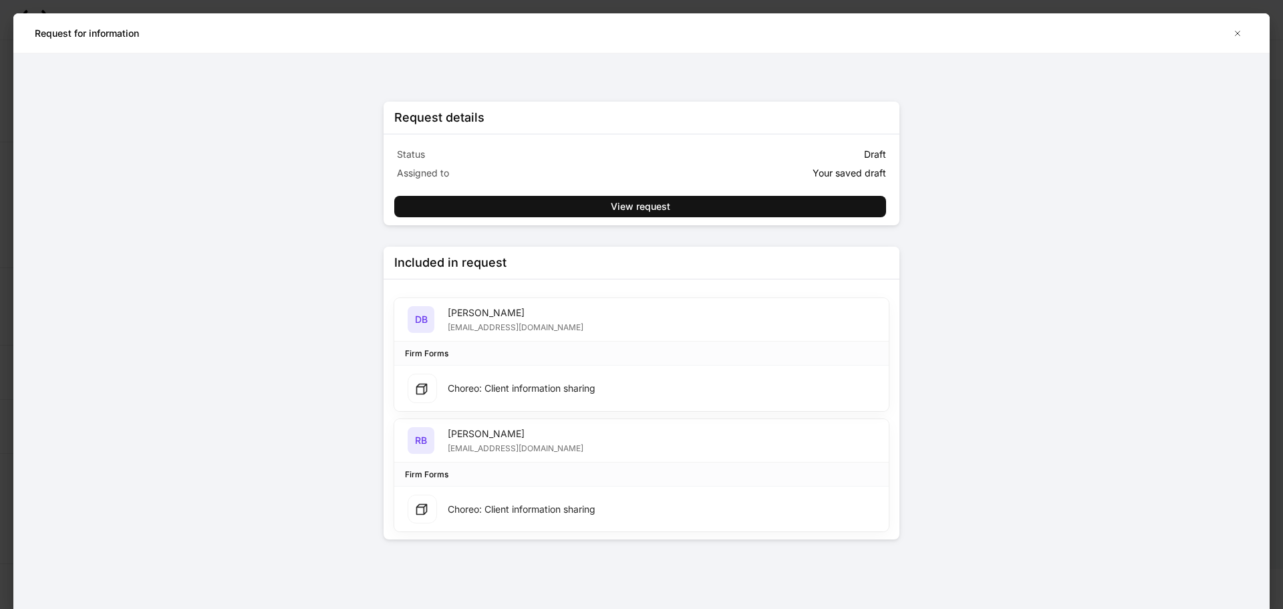
click at [559, 217] on div "Request details Status Draft Assigned to Your saved draft View request" at bounding box center [642, 164] width 516 height 124
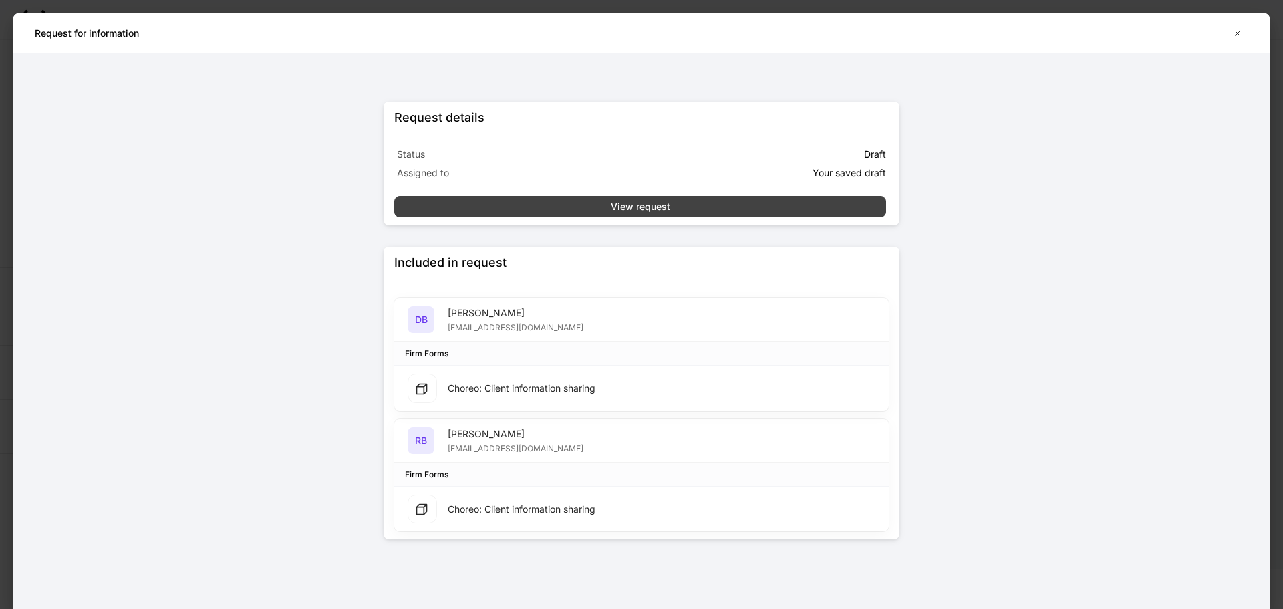
click at [555, 205] on button "View request" at bounding box center [640, 206] width 492 height 21
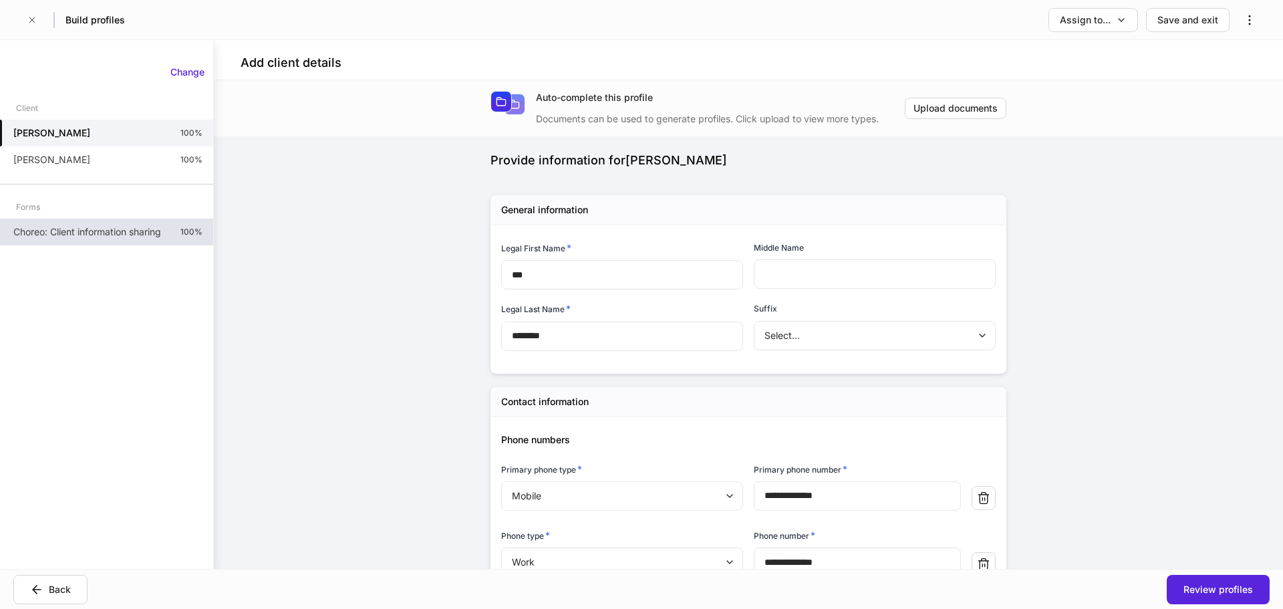
click at [100, 232] on p "Choreo: Client information sharing" at bounding box center [87, 231] width 148 height 13
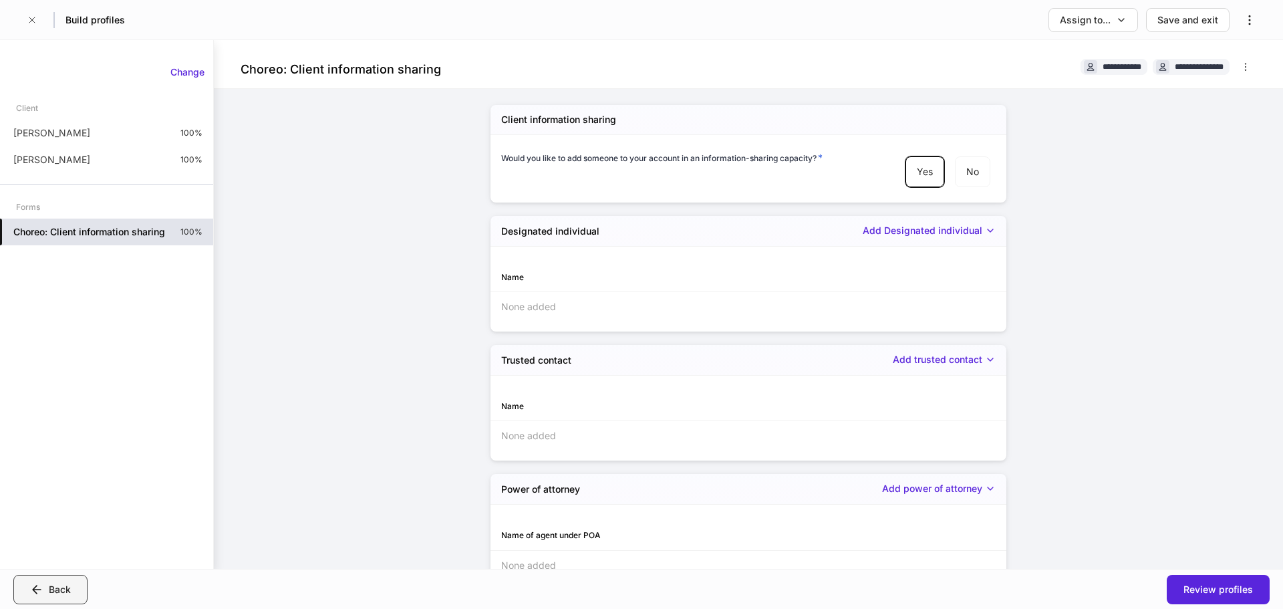
click at [69, 596] on button "Back" at bounding box center [50, 589] width 74 height 29
